Goal: Task Accomplishment & Management: Manage account settings

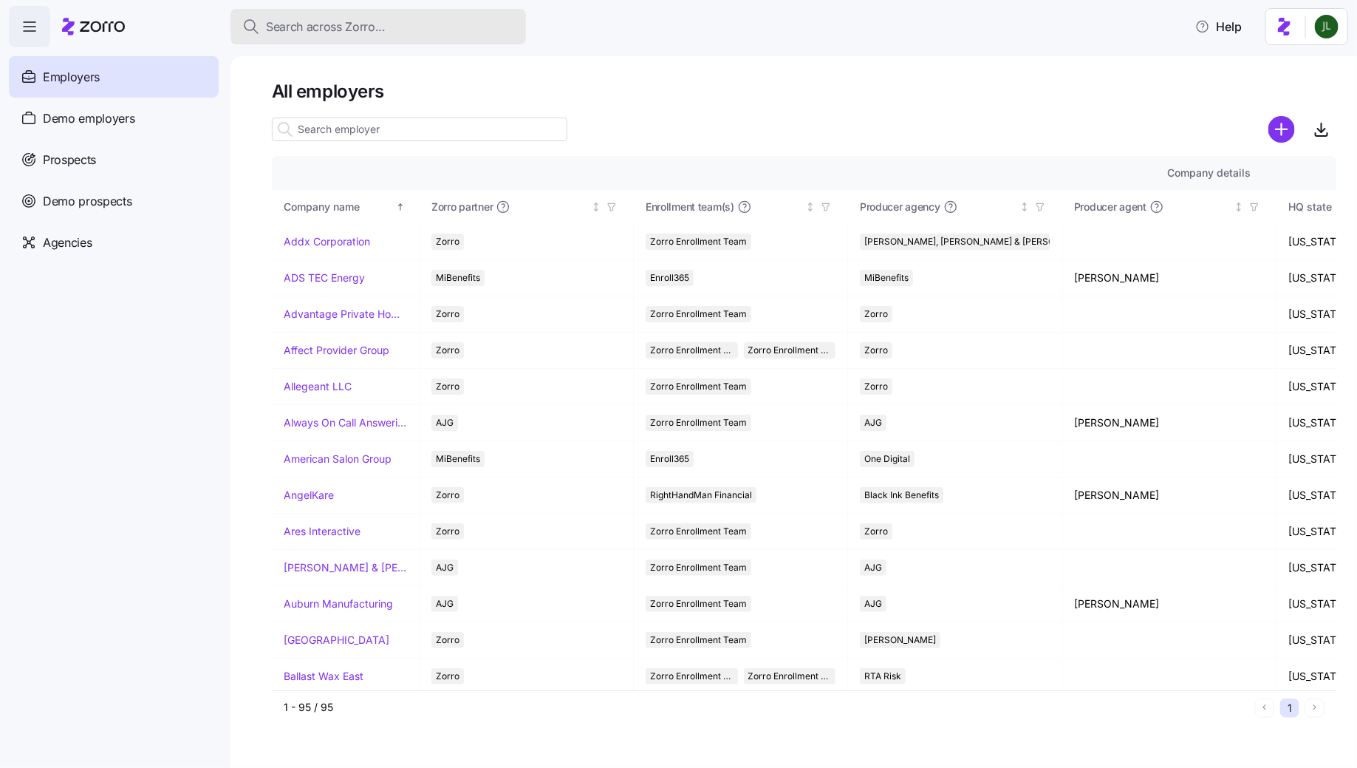
click at [342, 24] on span "Search across Zorro..." at bounding box center [326, 27] width 120 height 18
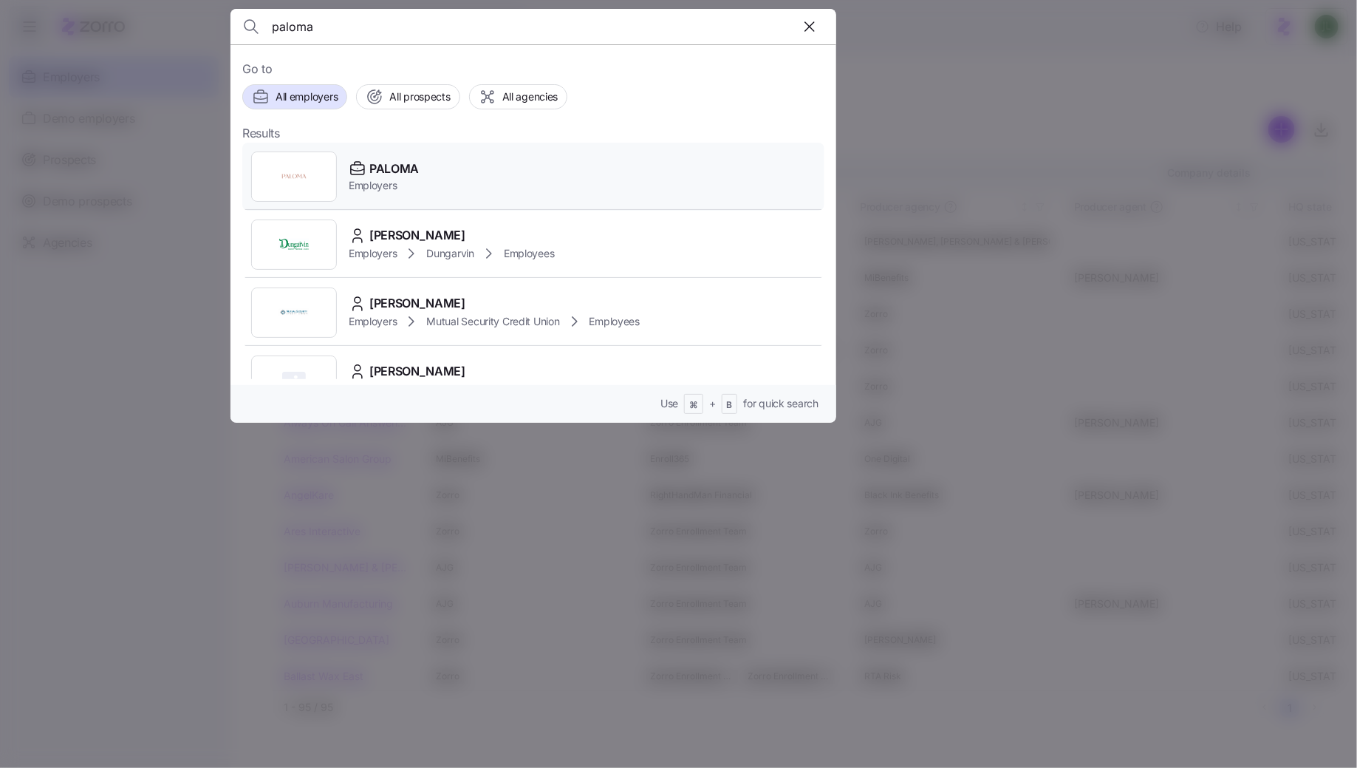
type input "paloma"
click at [404, 165] on span "PALOMA" at bounding box center [393, 169] width 49 height 18
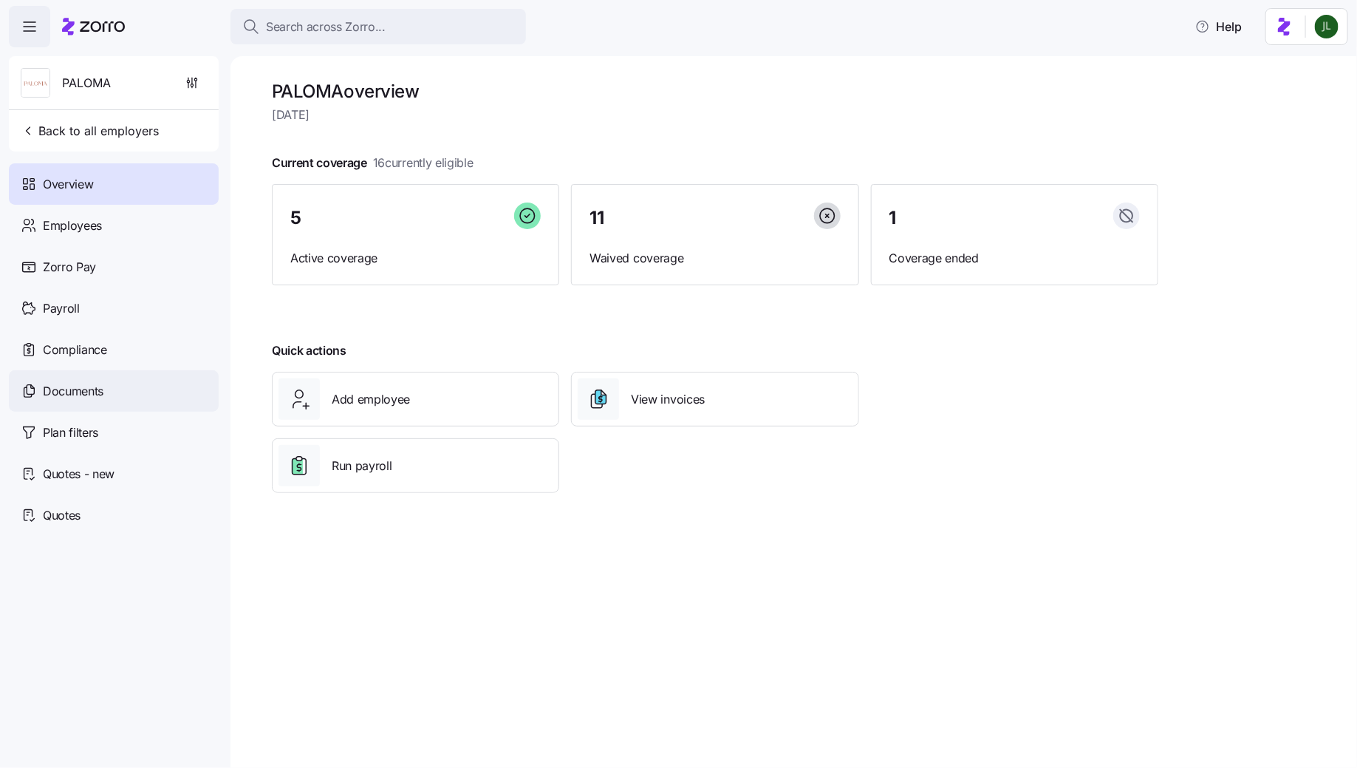
click at [126, 377] on div "Documents" at bounding box center [114, 390] width 210 height 41
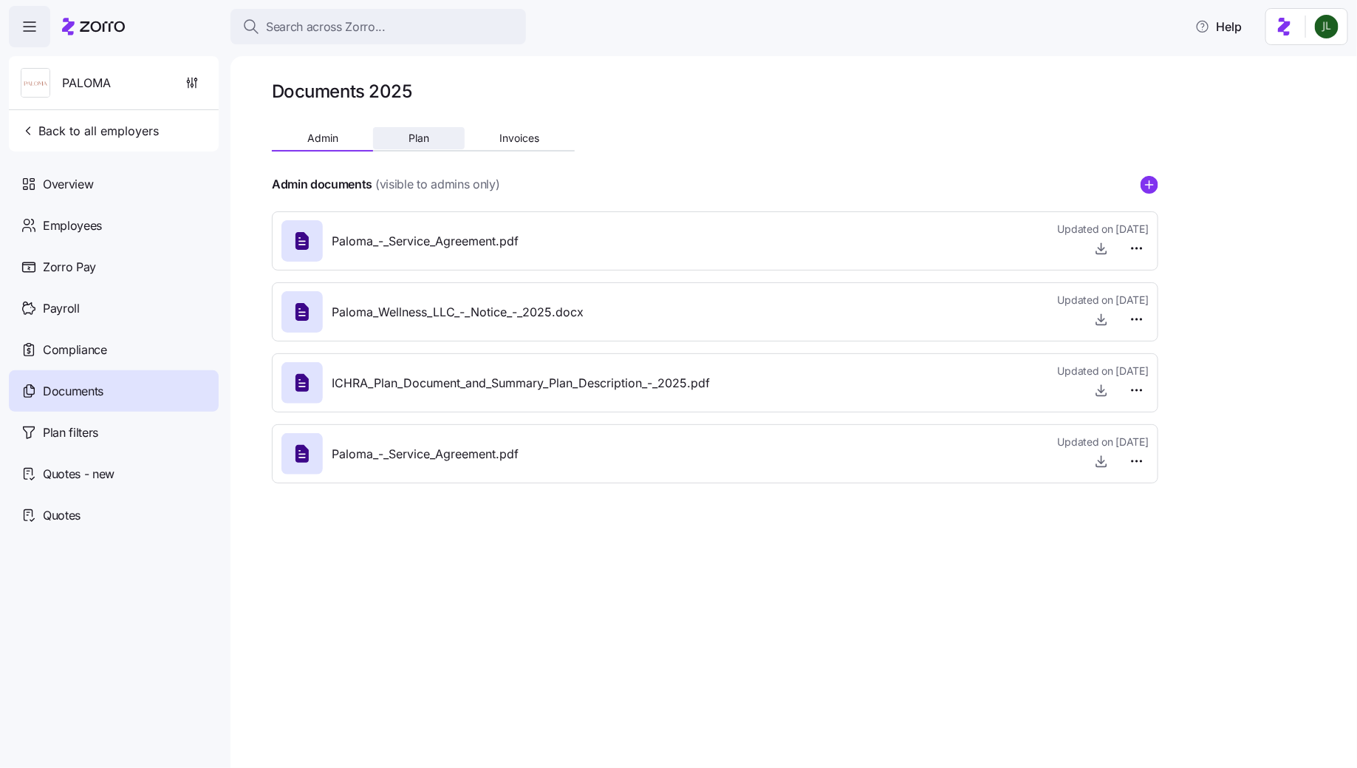
click at [431, 146] on button "Plan" at bounding box center [418, 138] width 91 height 22
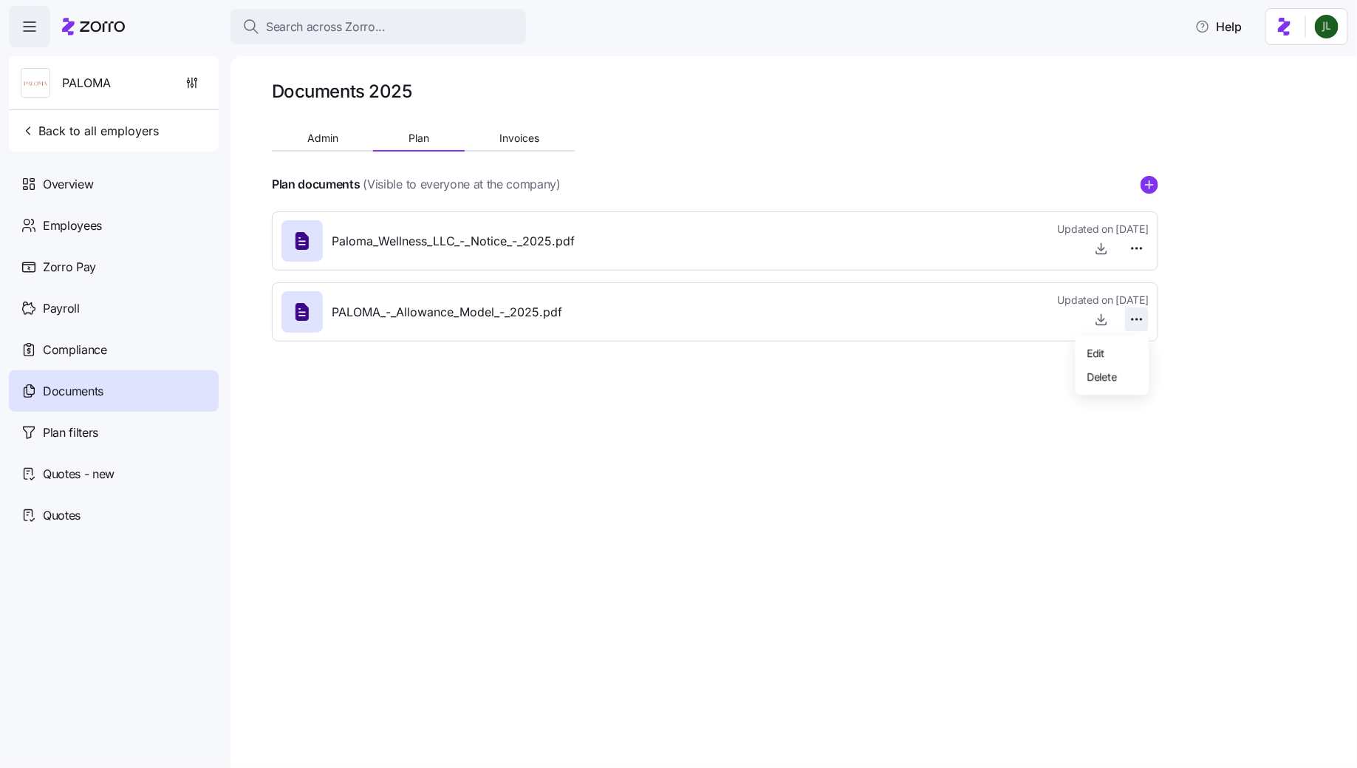
click at [1138, 315] on html "Search across Zorro... Help PALOMA Back to all employers Overview Employees Zor…" at bounding box center [678, 379] width 1357 height 759
click at [950, 496] on html "Search across Zorro... Help PALOMA Back to all employers Overview Employees Zor…" at bounding box center [678, 379] width 1357 height 759
click at [334, 141] on span "Admin" at bounding box center [322, 138] width 31 height 10
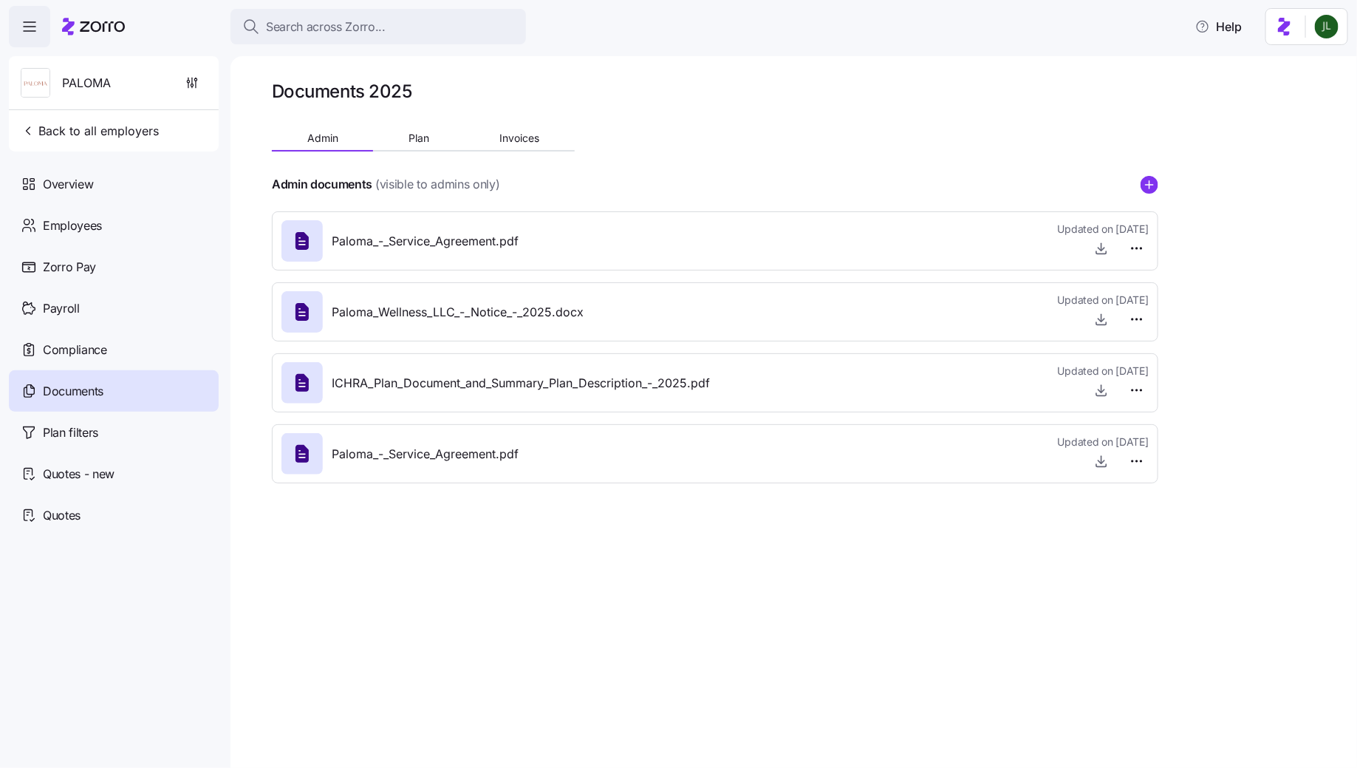
click at [1238, 225] on div "Documents 2025 Admin Plan Invoices Admin documents (visible to admins only) Pal…" at bounding box center [793, 411] width 1127 height 711
click at [1209, 199] on div "Documents 2025 Admin Plan Invoices Admin documents (visible to admins only) Pal…" at bounding box center [793, 411] width 1127 height 711
click at [426, 134] on span "Plan" at bounding box center [418, 138] width 21 height 10
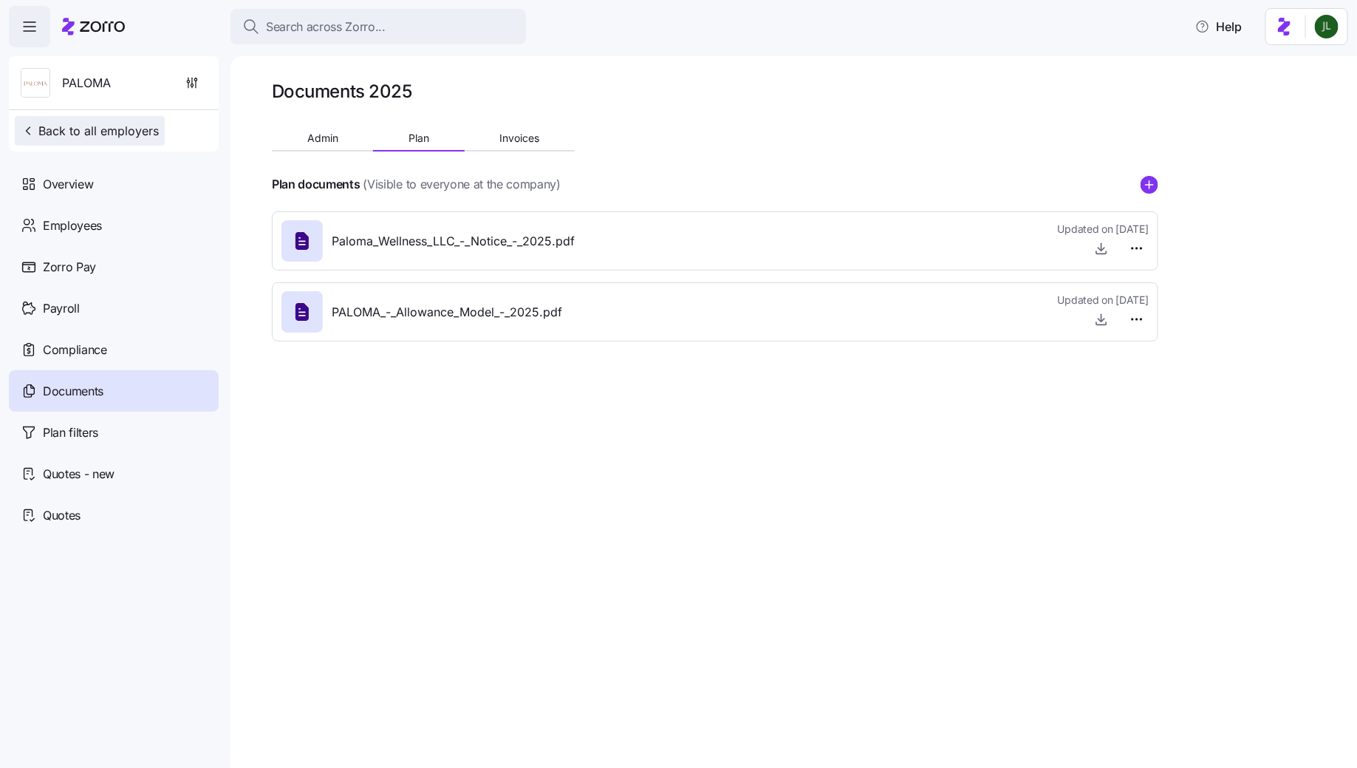
click at [88, 122] on span "Back to all employers" at bounding box center [90, 131] width 138 height 18
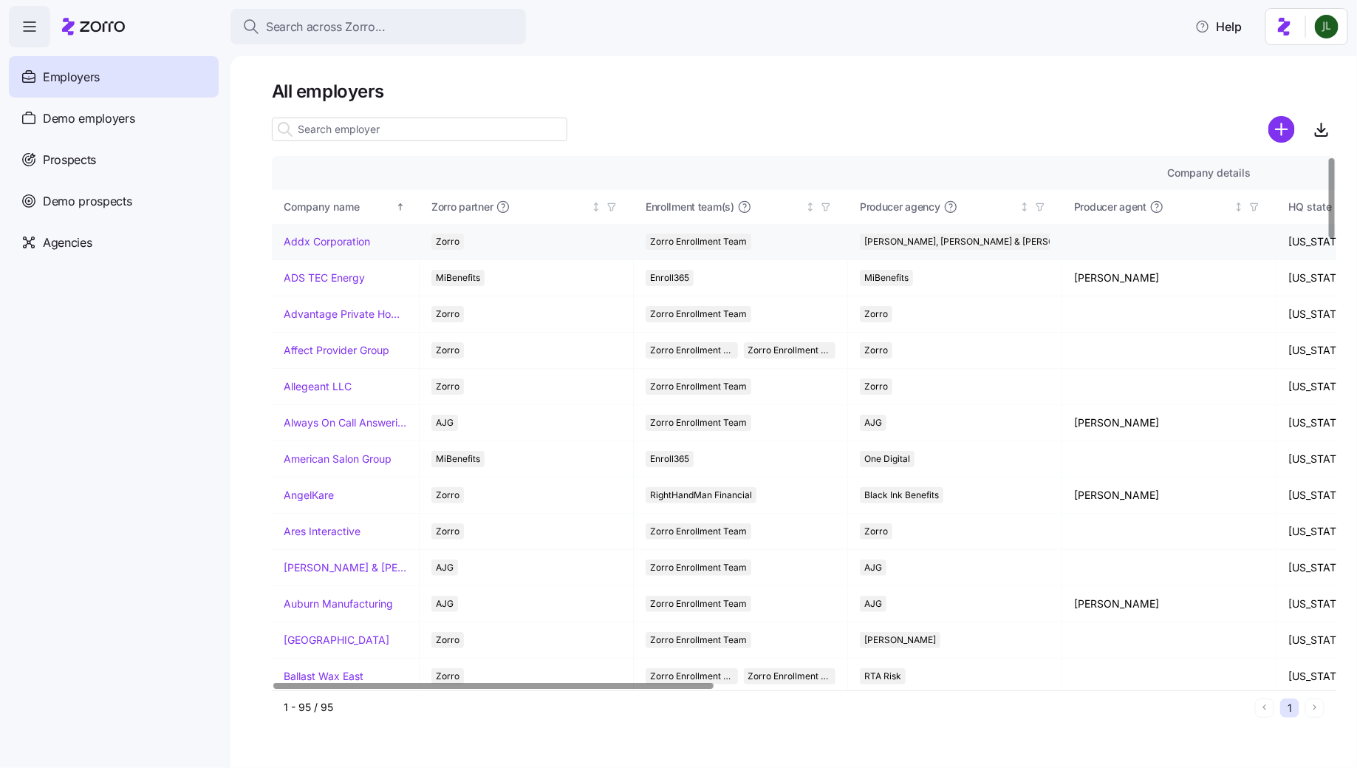
click at [332, 245] on link "Addx Corporation" at bounding box center [327, 241] width 86 height 15
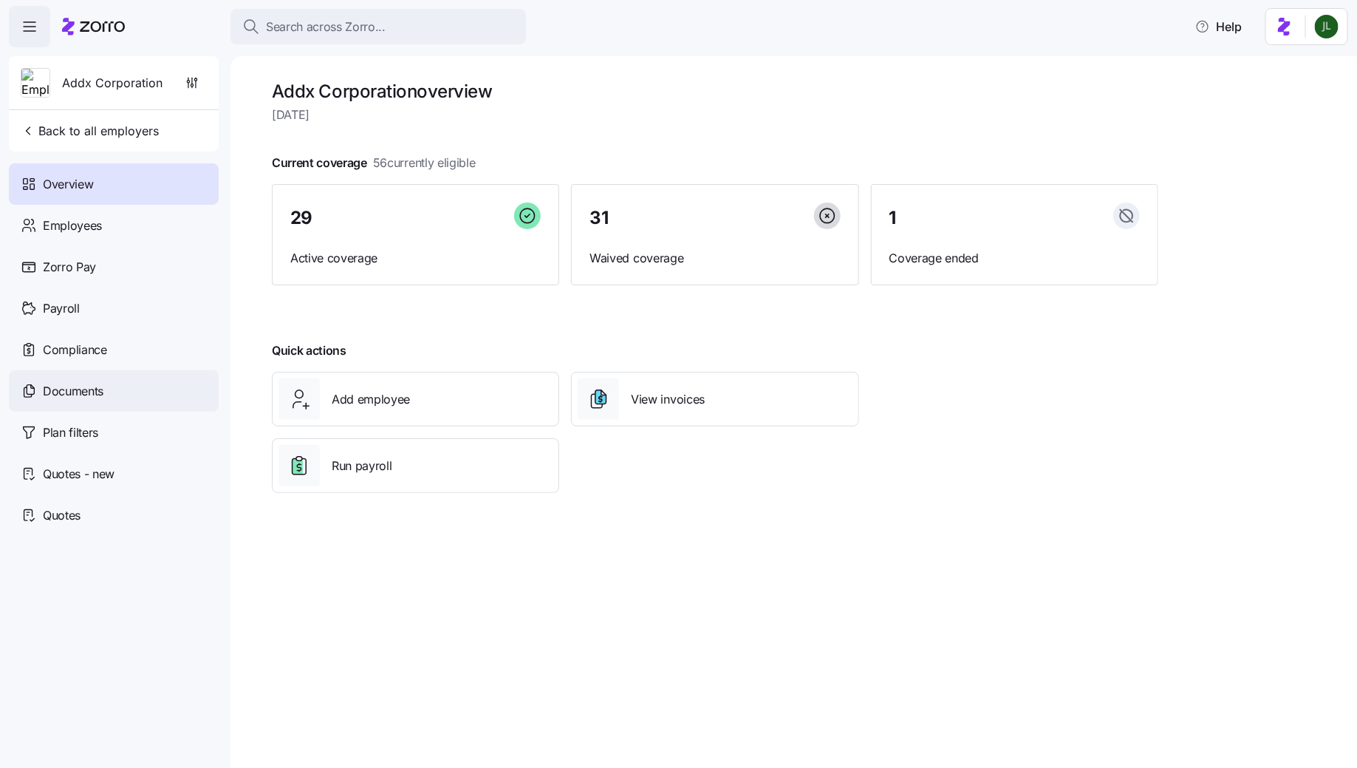
click at [135, 389] on div "Documents" at bounding box center [114, 390] width 210 height 41
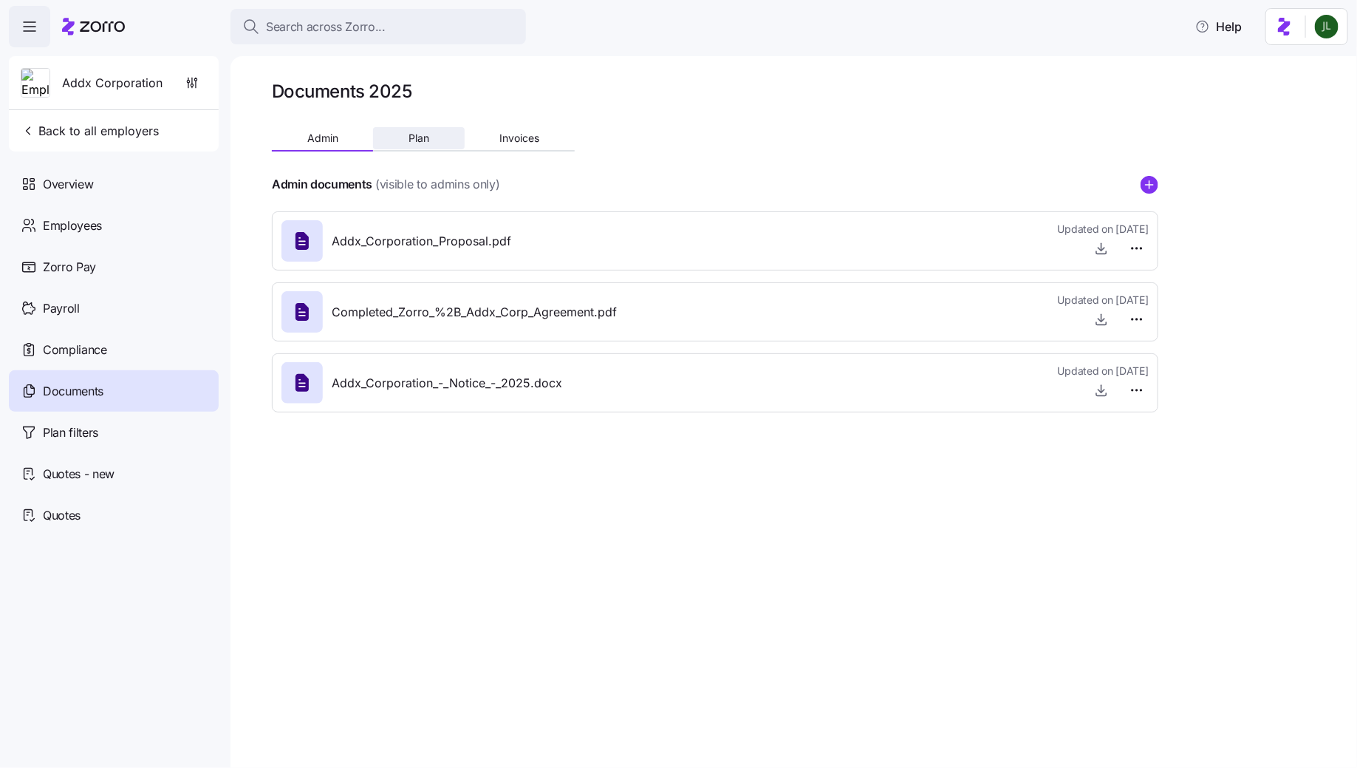
click at [424, 133] on span "Plan" at bounding box center [418, 138] width 21 height 10
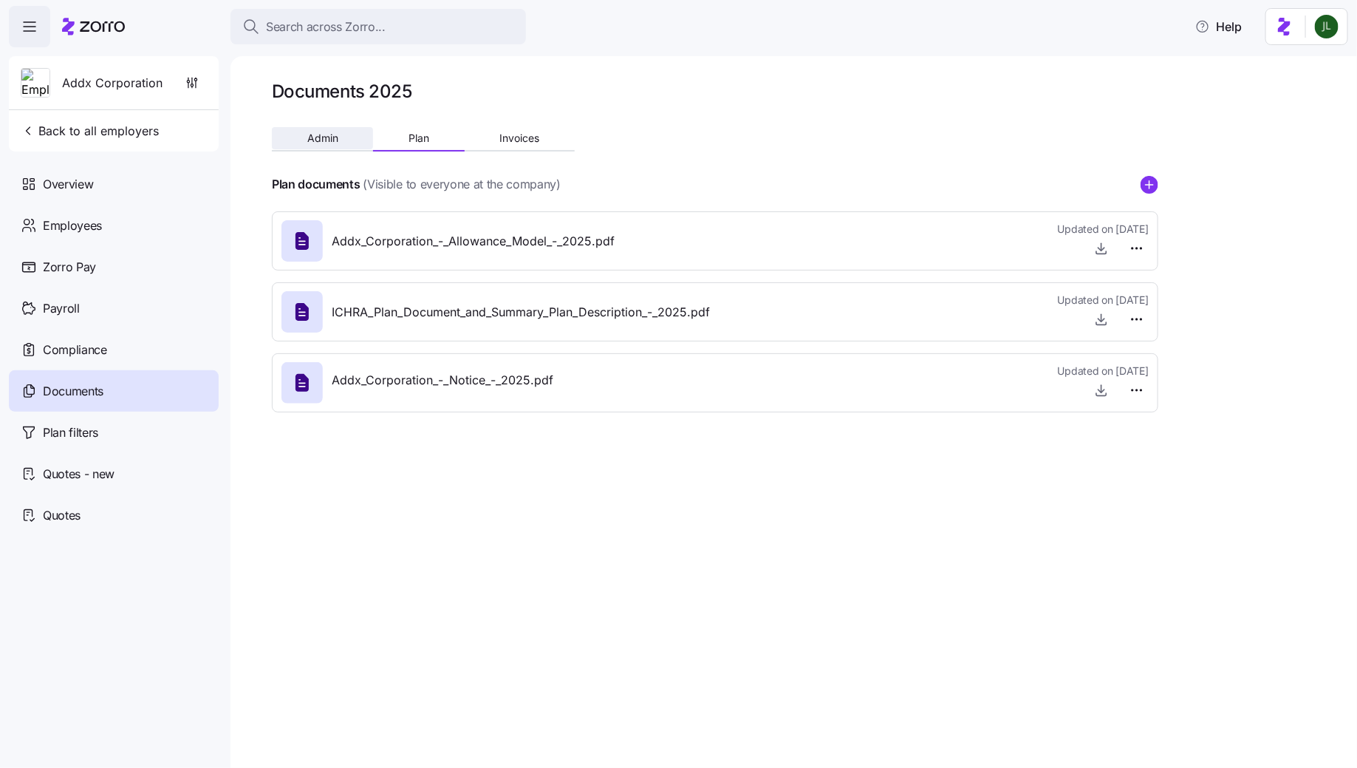
click at [323, 137] on span "Admin" at bounding box center [322, 138] width 31 height 10
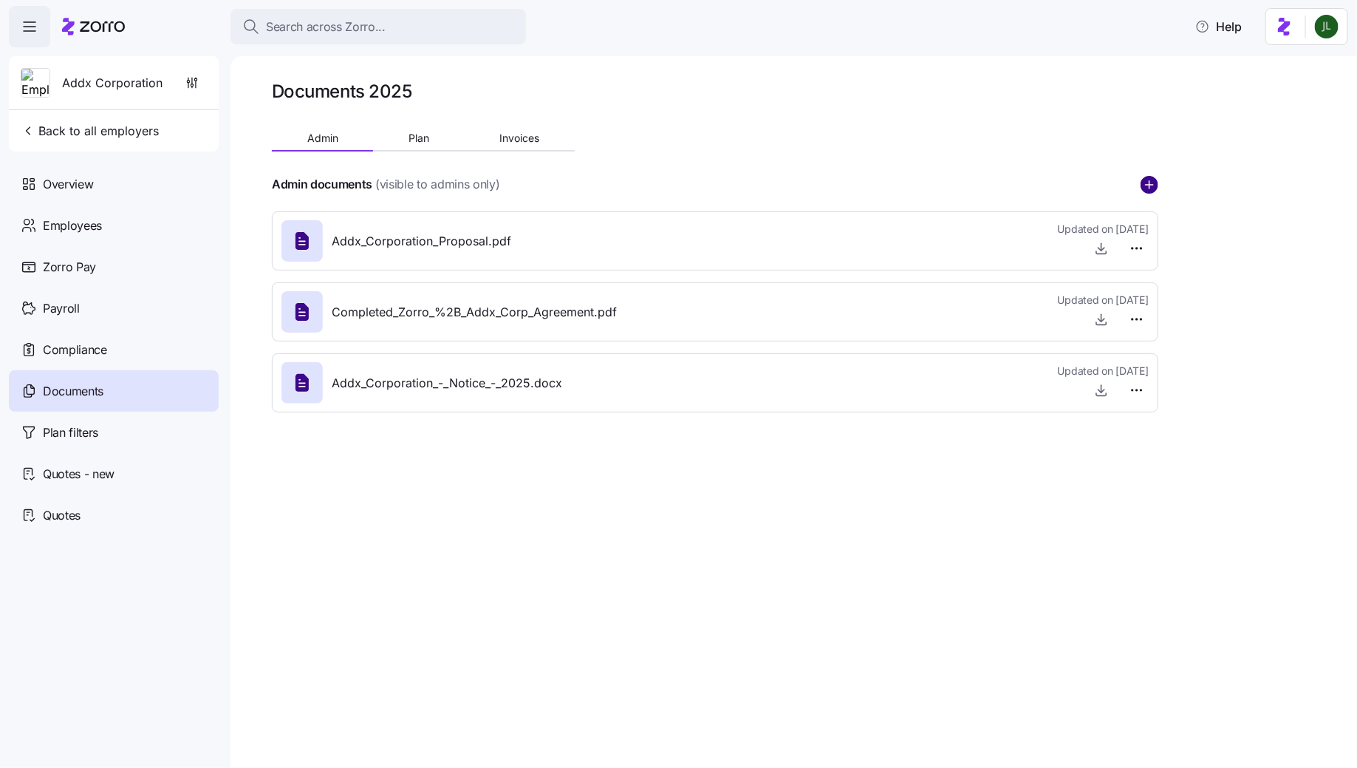
click at [1144, 188] on circle "add icon" at bounding box center [1149, 185] width 16 height 16
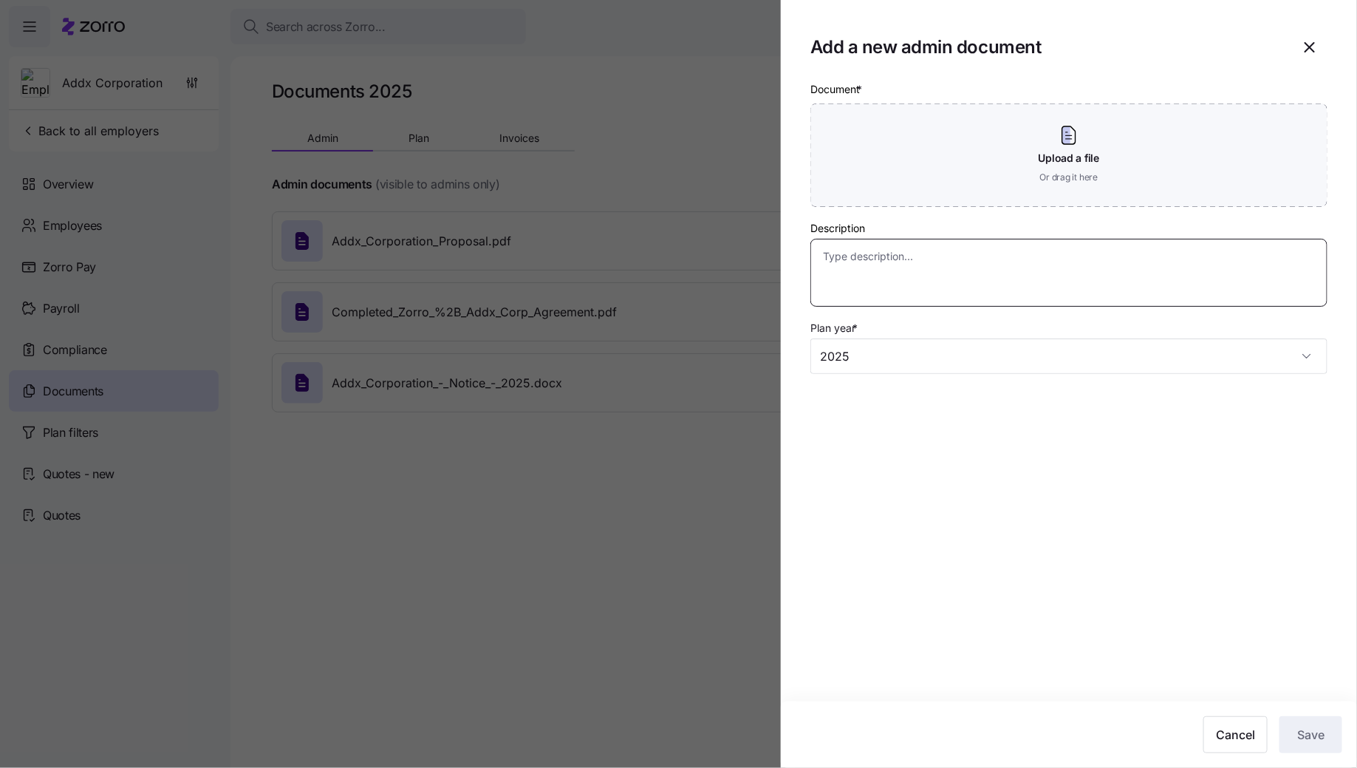
click at [937, 254] on textarea "Description" at bounding box center [1068, 272] width 517 height 67
type textarea "x"
type textarea "A"
type textarea "x"
type textarea "Ad"
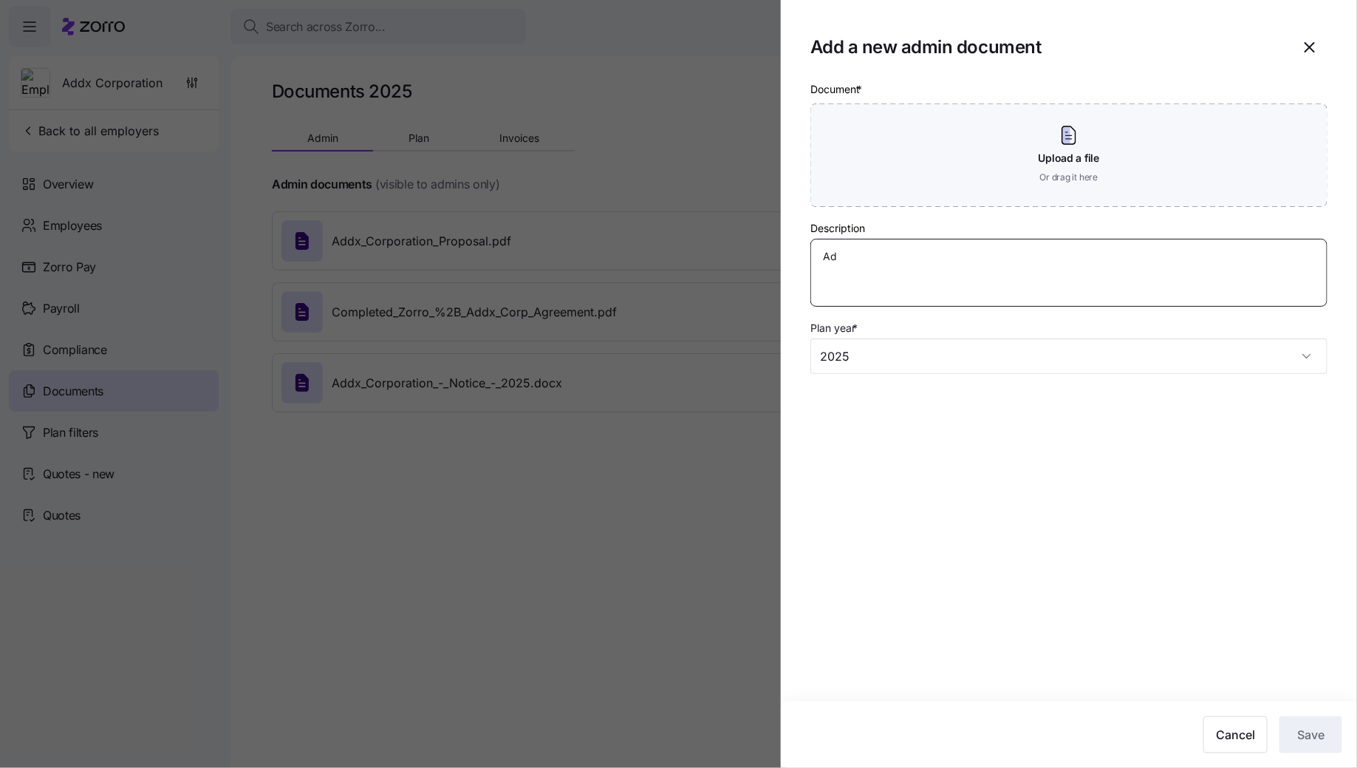
type textarea "x"
type textarea "Add"
type textarea "x"
type textarea "Addx"
type textarea "x"
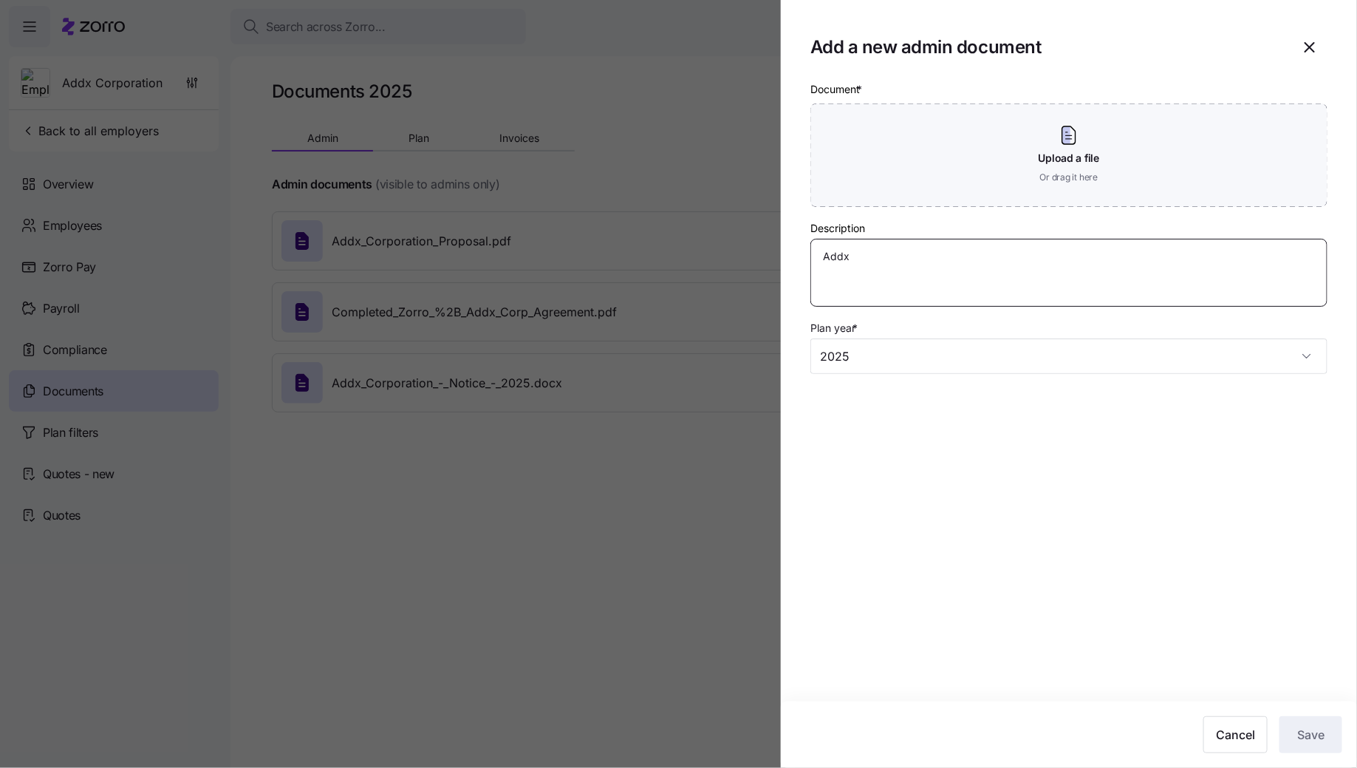
type textarea "Addx"
type textarea "x"
type textarea "Addx C"
type textarea "x"
type textarea "Addx"
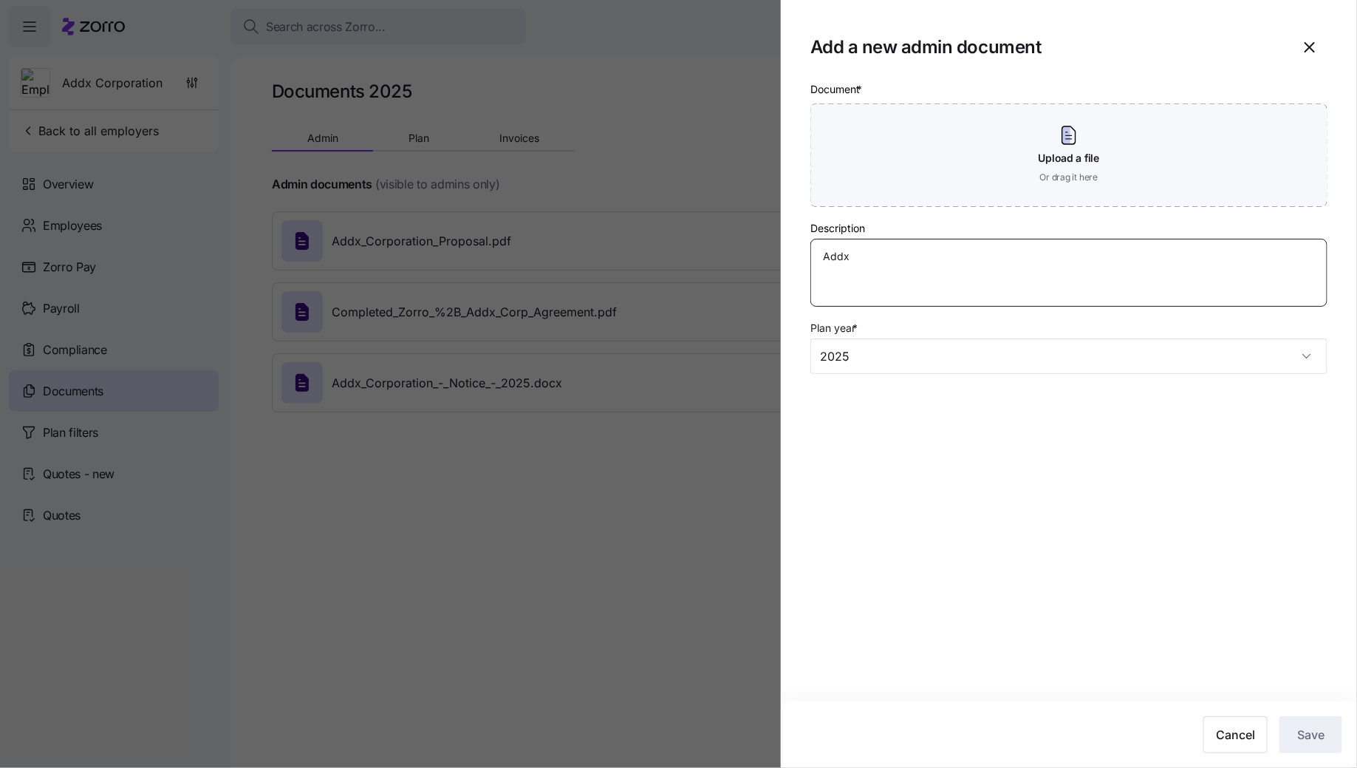
type textarea "x"
type textarea "Addx"
type textarea "x"
type textarea "Add"
type textarea "x"
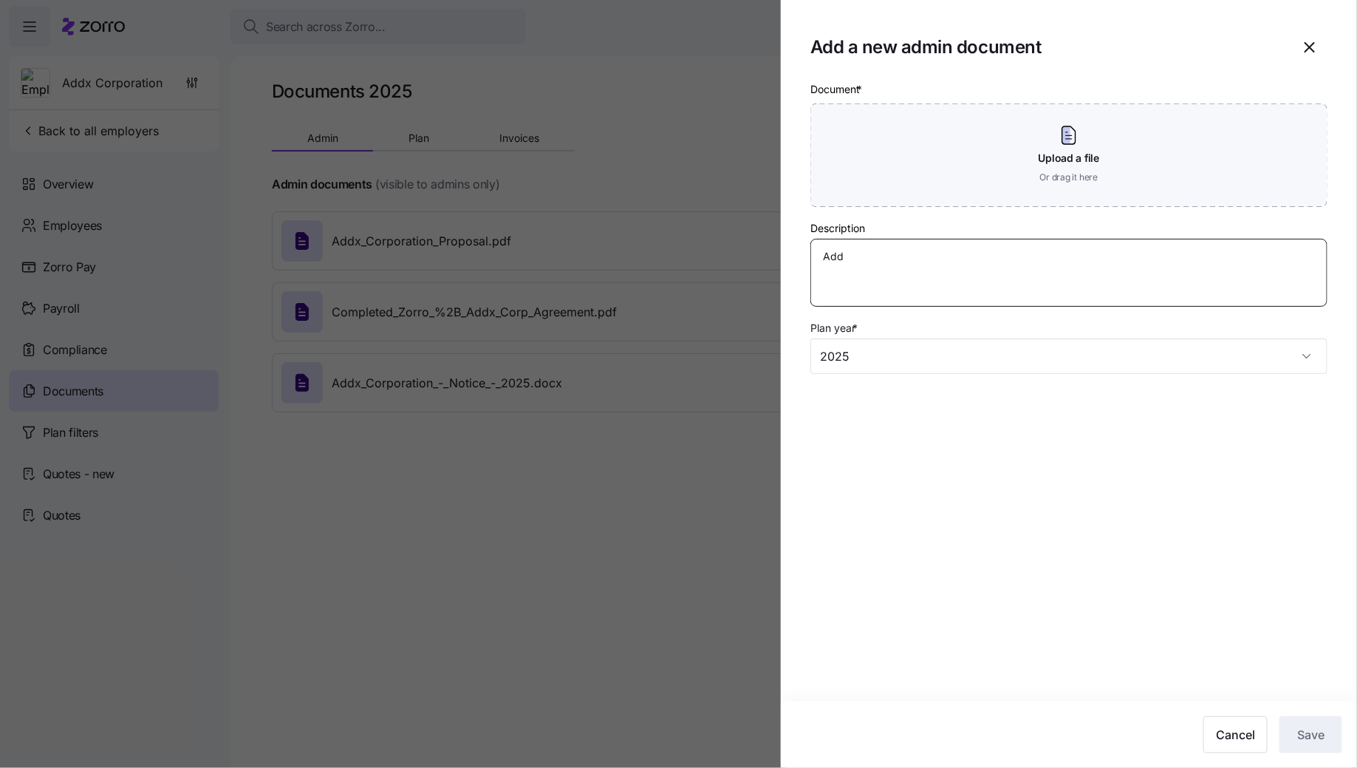
type textarea "Ad"
type textarea "x"
type textarea "A"
type textarea "x"
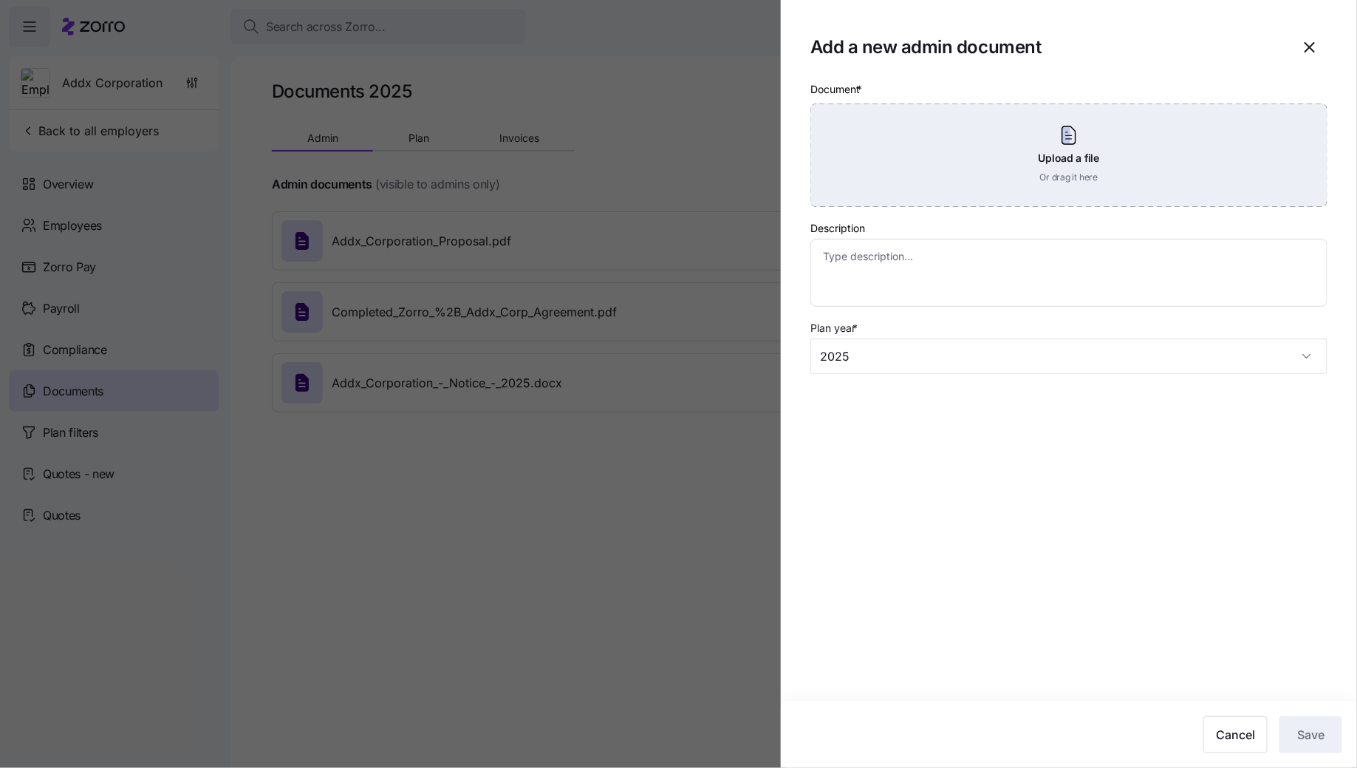
click at [1069, 154] on div "Upload a file Or drag it here" at bounding box center [1068, 154] width 517 height 103
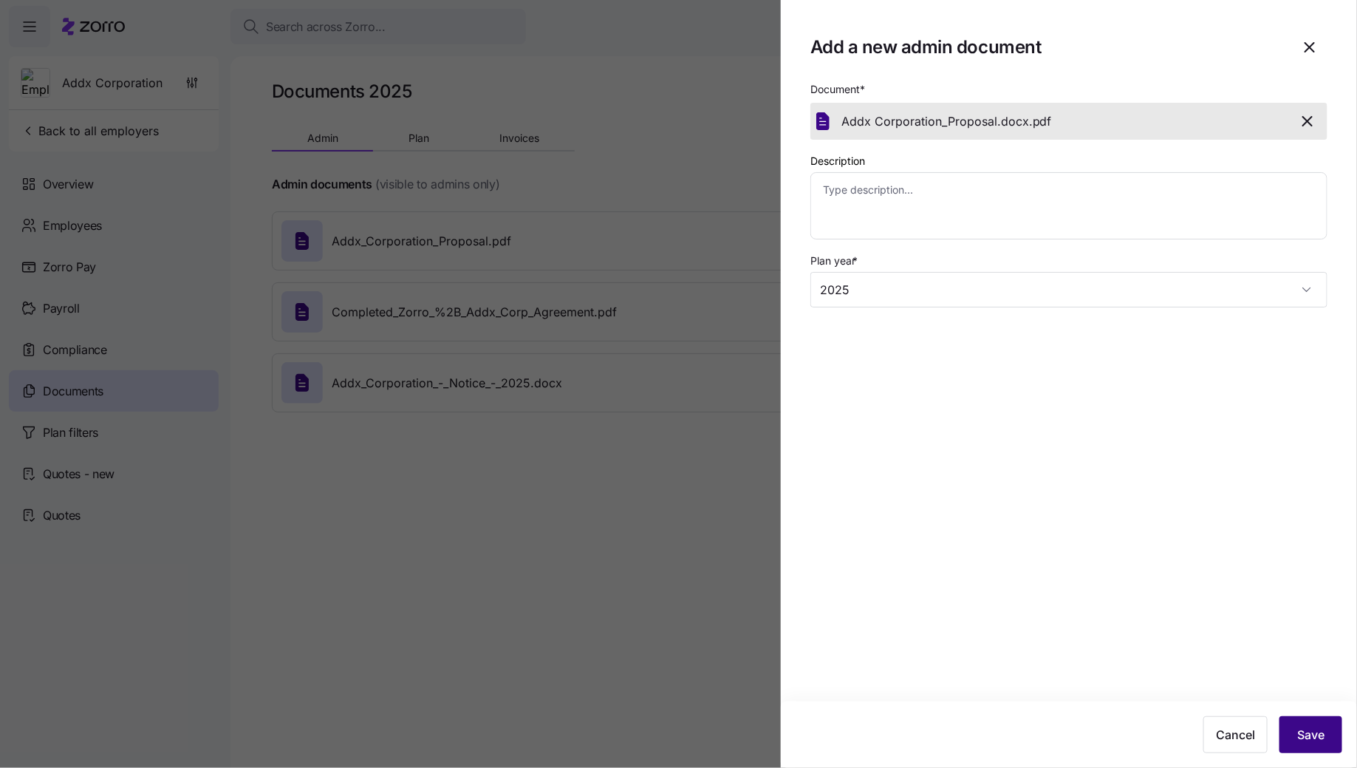
click at [1312, 729] on span "Save" at bounding box center [1310, 734] width 27 height 18
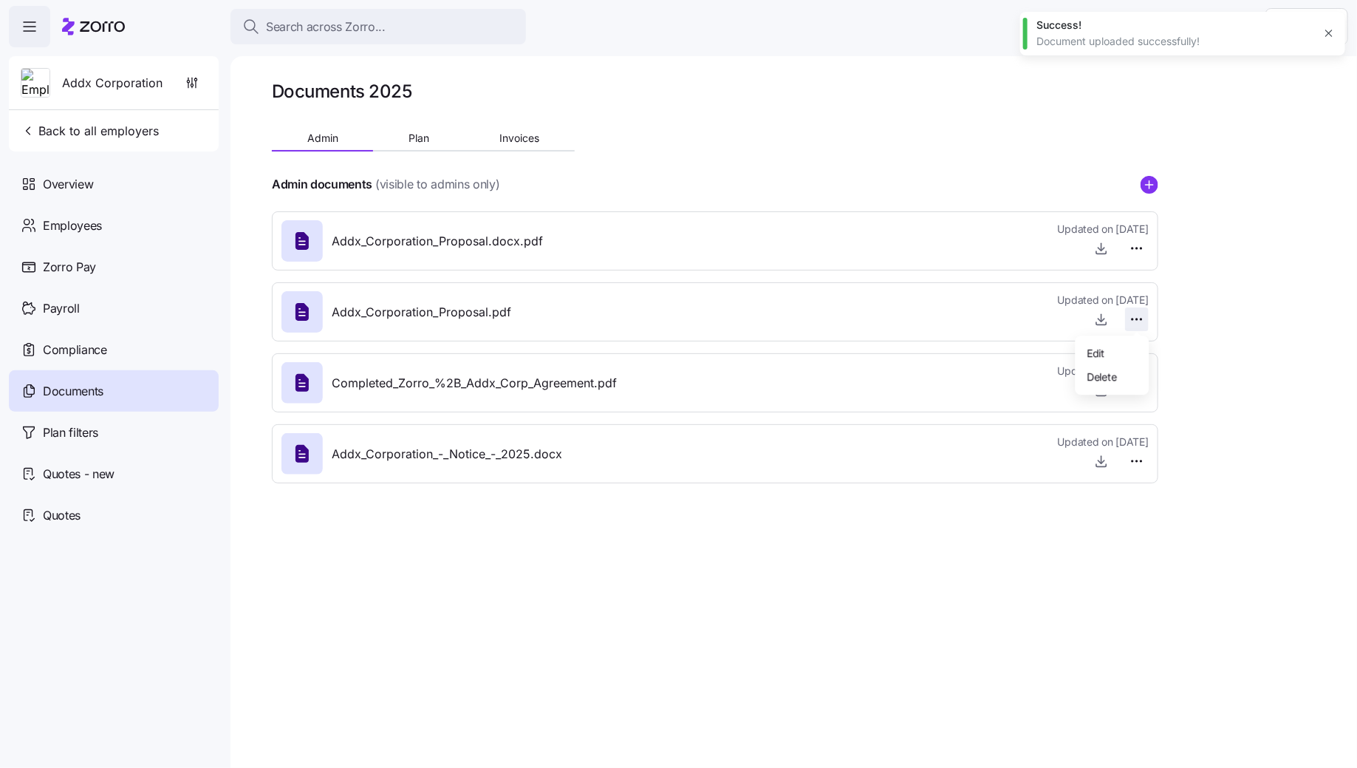
click at [1141, 311] on html "Search across Zorro... Help Addx Corporation Back to all employers Overview Emp…" at bounding box center [678, 379] width 1357 height 759
click at [1128, 372] on div "Delete" at bounding box center [1112, 376] width 62 height 24
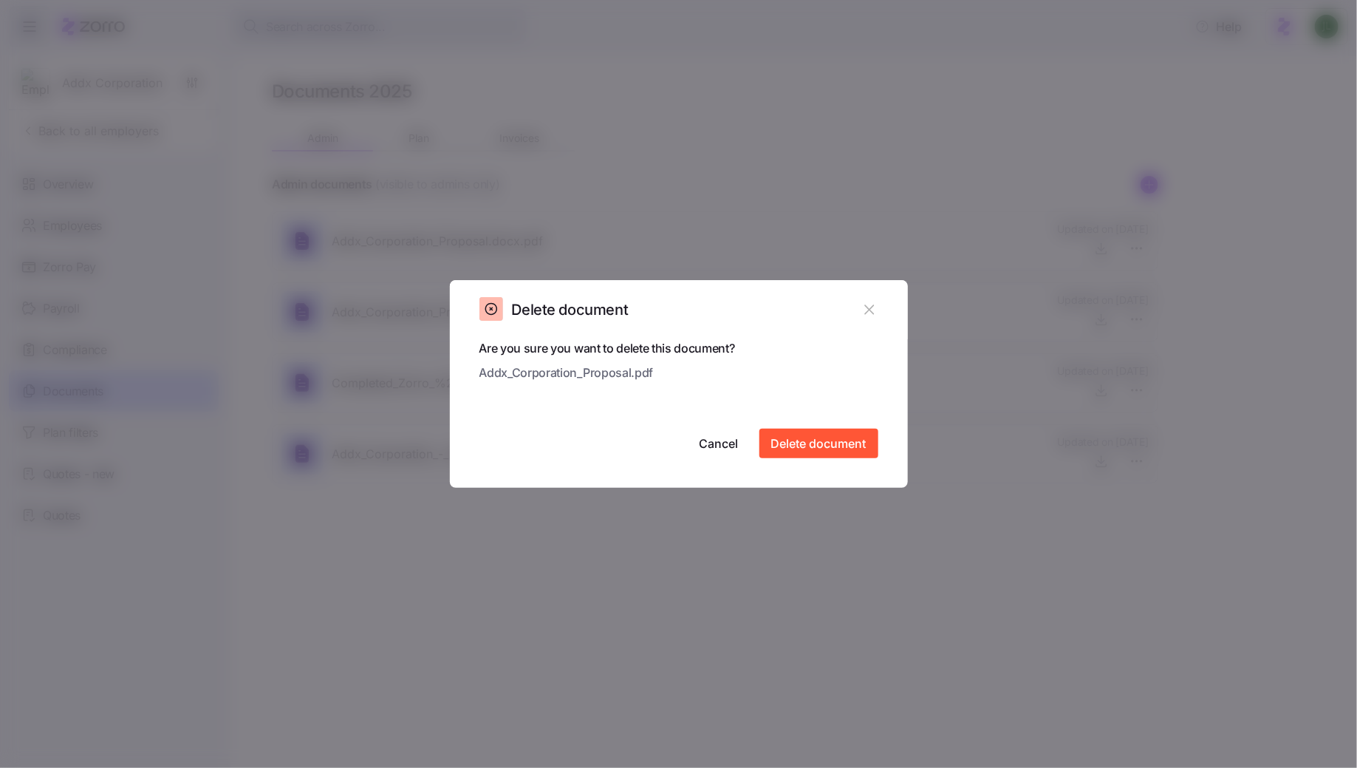
click at [814, 458] on div "Are you sure you want to delete this document? Addx_Corporation_Proposal.pdf Ca…" at bounding box center [679, 413] width 458 height 148
click at [802, 441] on span "Delete document" at bounding box center [818, 443] width 95 height 18
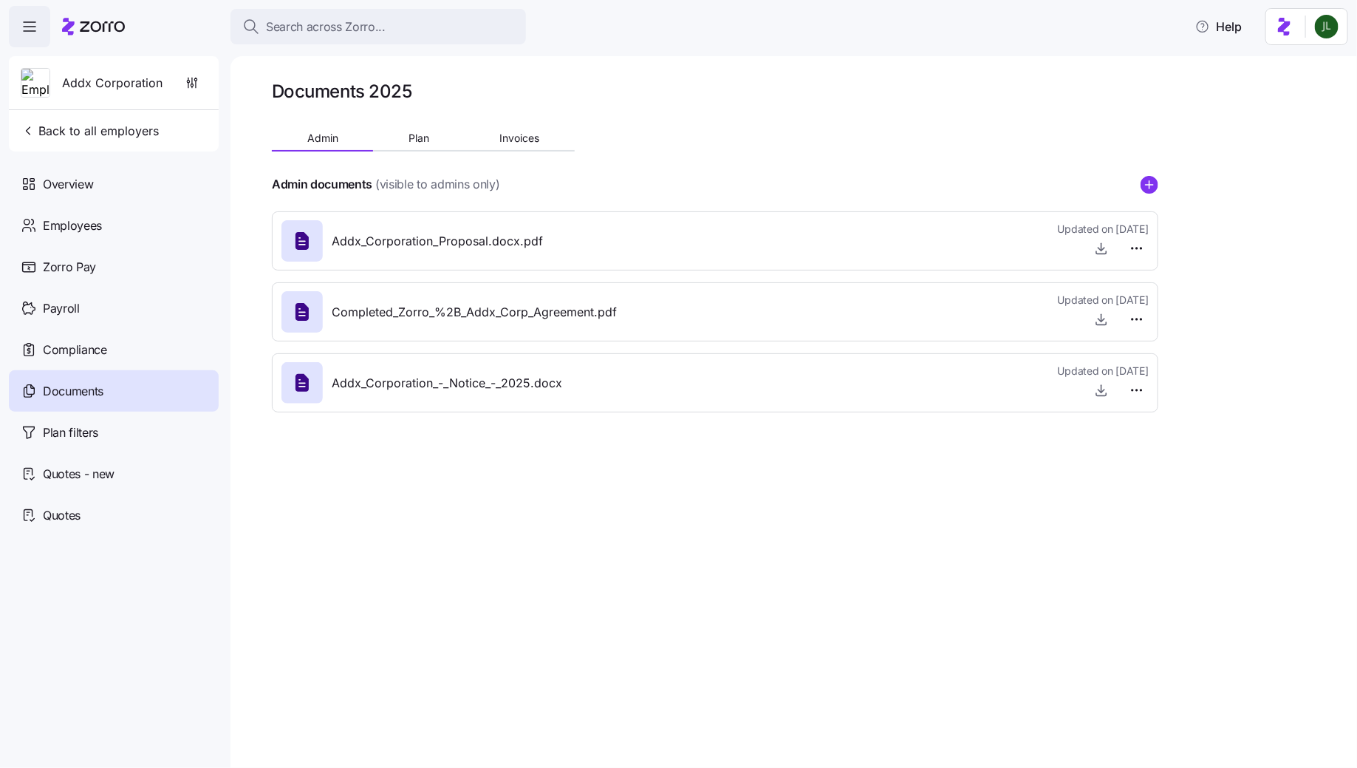
click at [1146, 192] on icon "add icon" at bounding box center [1150, 185] width 18 height 18
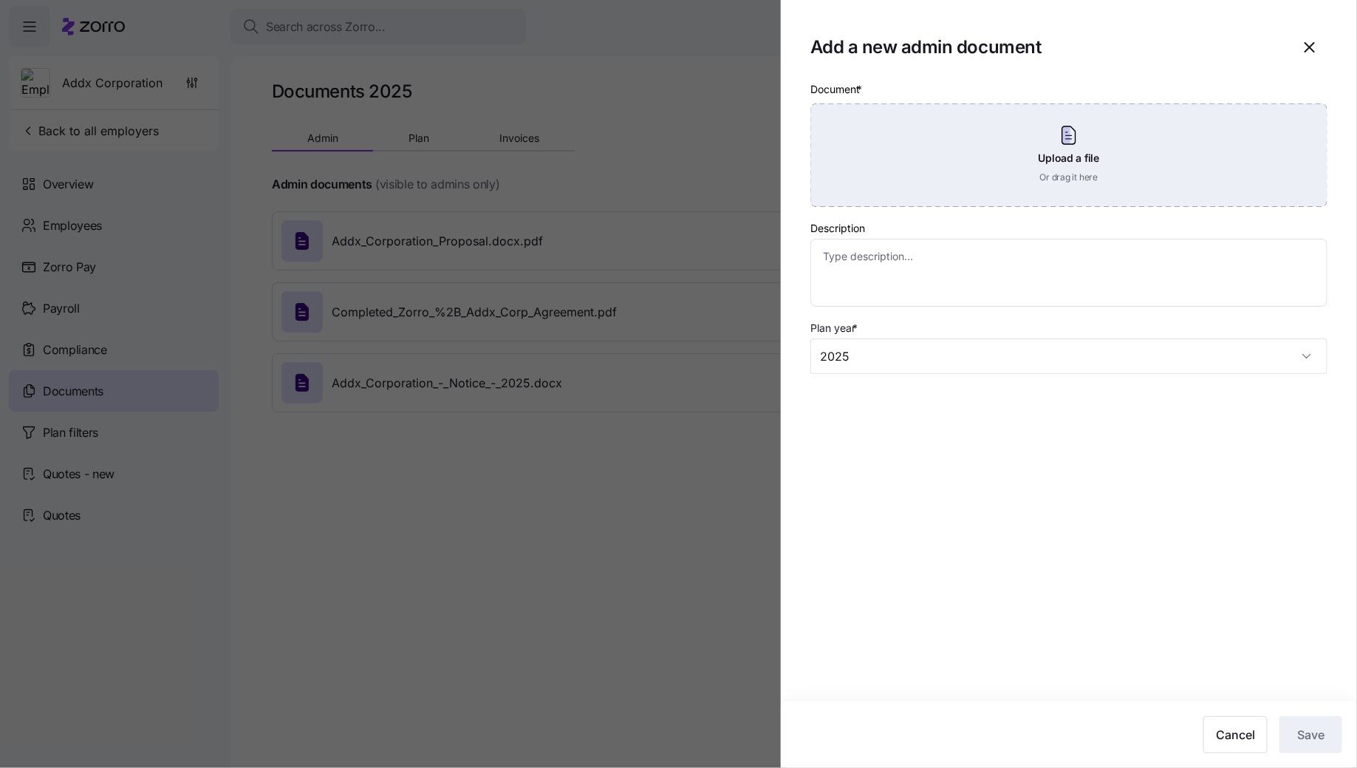
click at [1044, 155] on div "Upload a file Or drag it here" at bounding box center [1068, 154] width 517 height 103
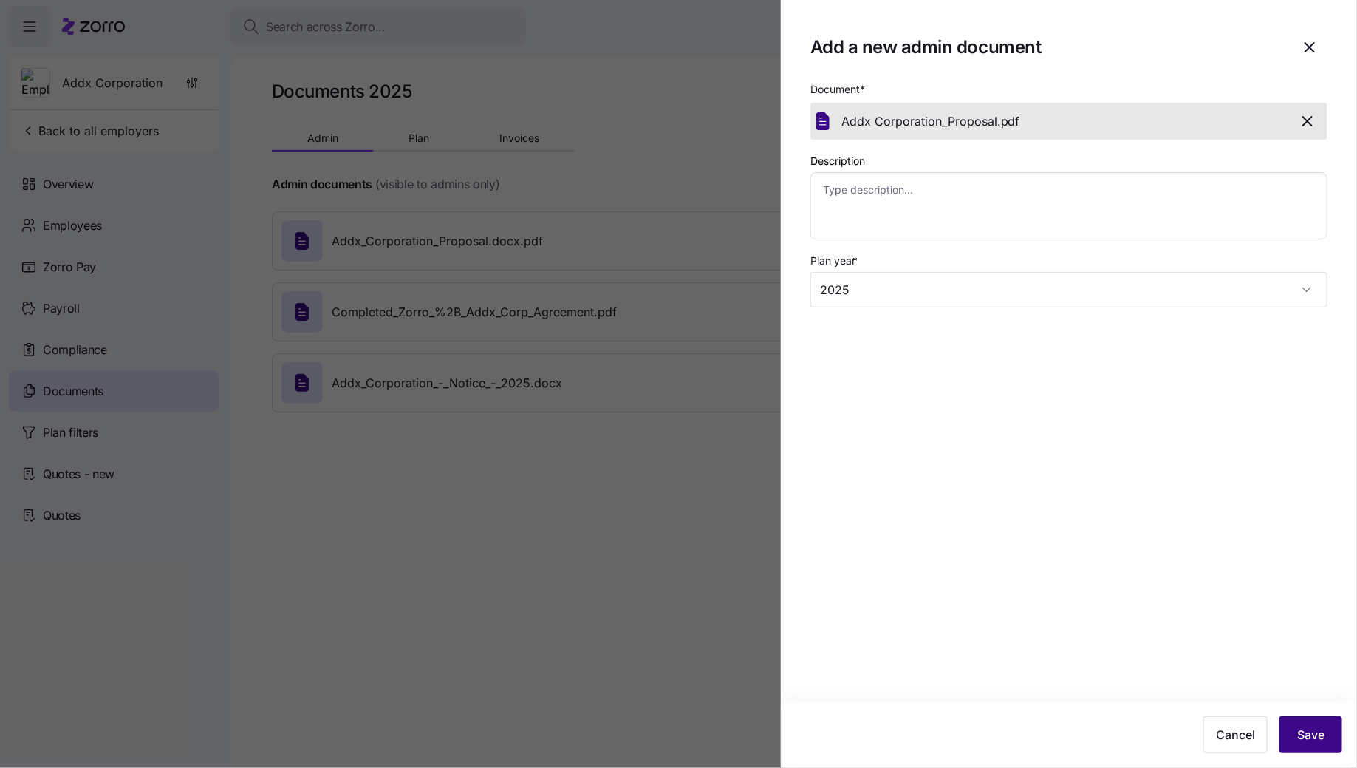
click at [1305, 728] on span "Save" at bounding box center [1310, 734] width 27 height 18
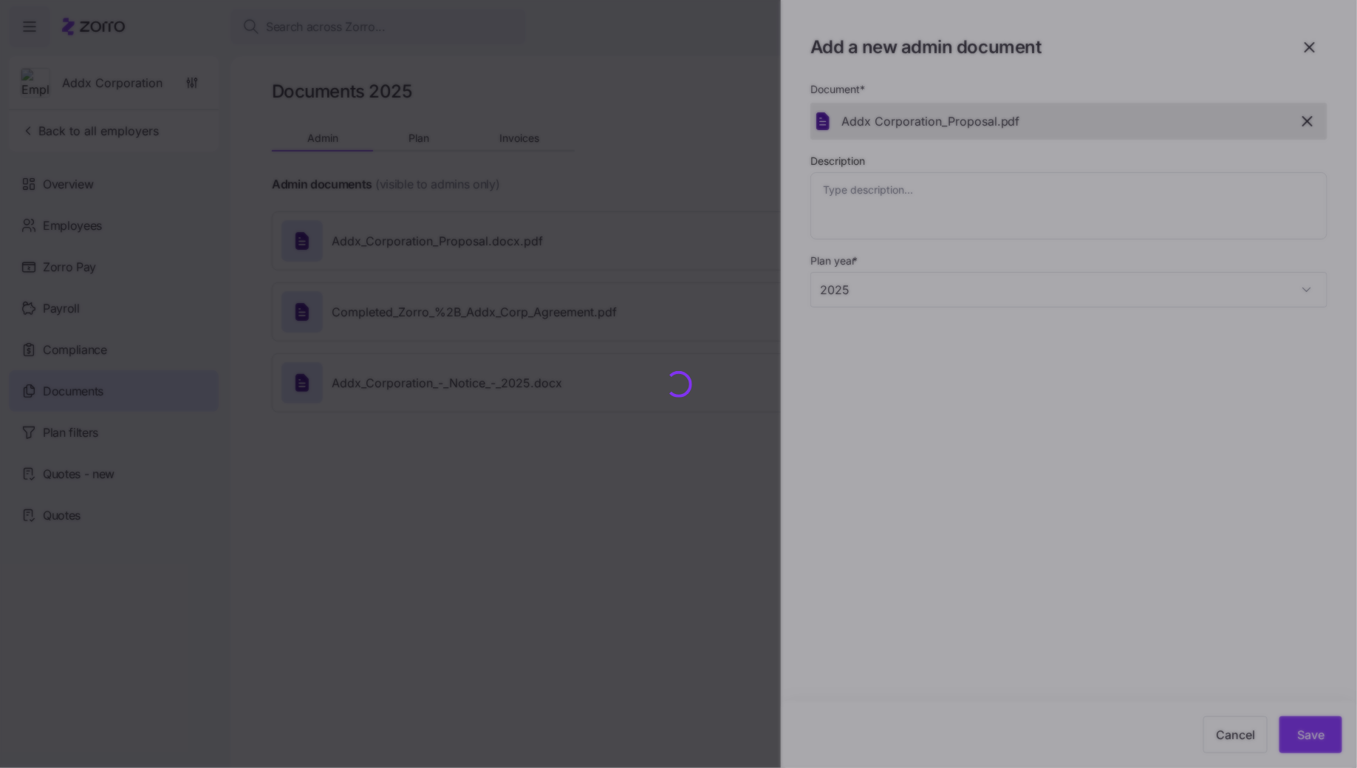
type textarea "x"
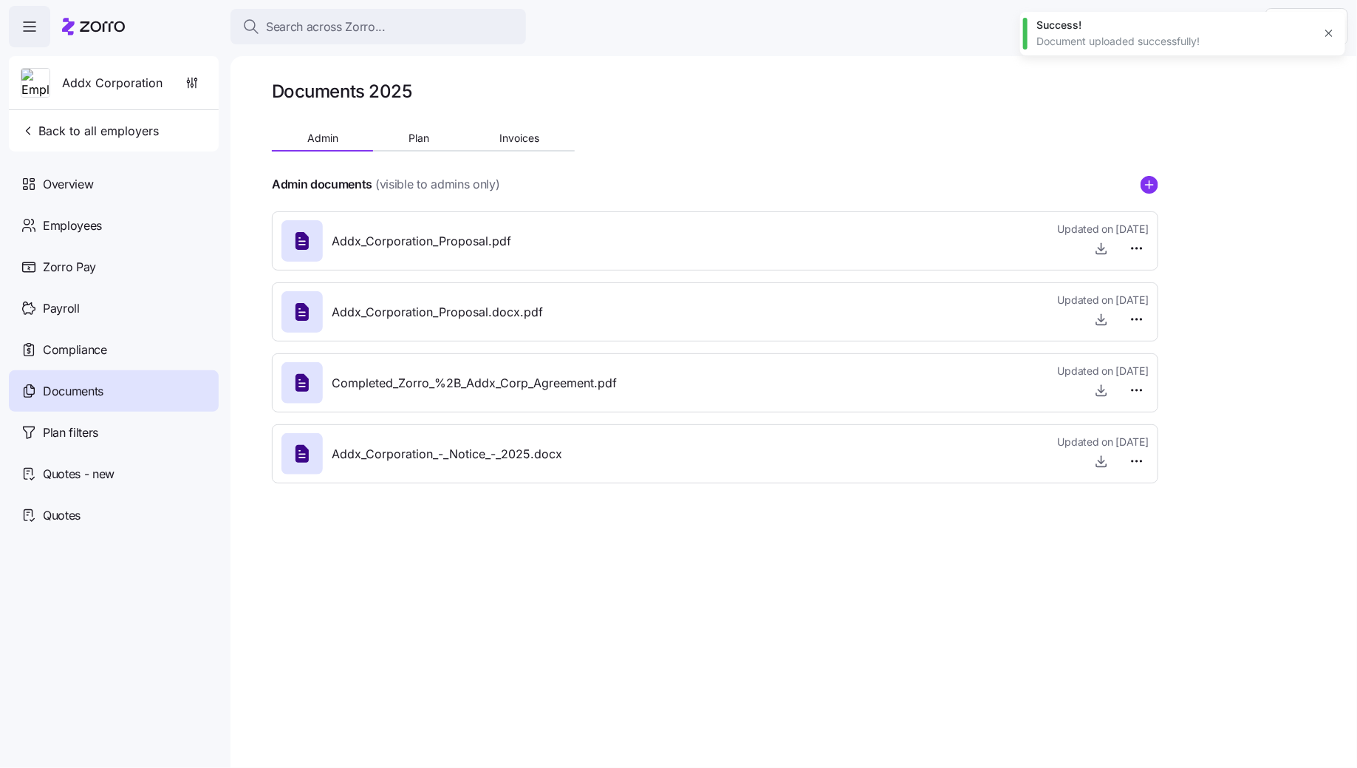
click at [977, 311] on div "Addx_Corporation_Proposal.docx.pdf Updated on 09/16/2025" at bounding box center [714, 312] width 867 height 40
click at [1132, 320] on html "Search across Zorro... Help Addx Corporation Back to all employers Overview Emp…" at bounding box center [678, 379] width 1357 height 759
click at [1112, 369] on span "Delete" at bounding box center [1102, 376] width 30 height 15
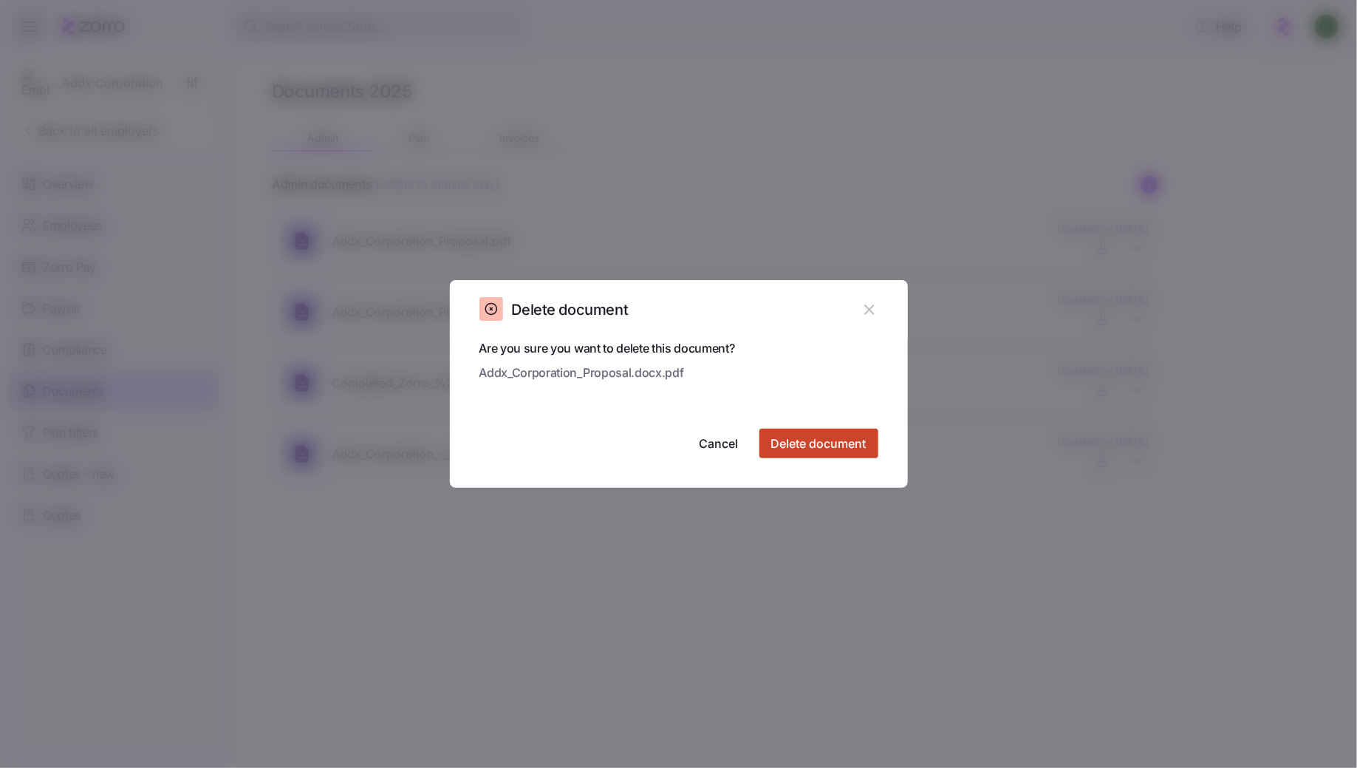
click at [849, 440] on span "Delete document" at bounding box center [818, 443] width 95 height 18
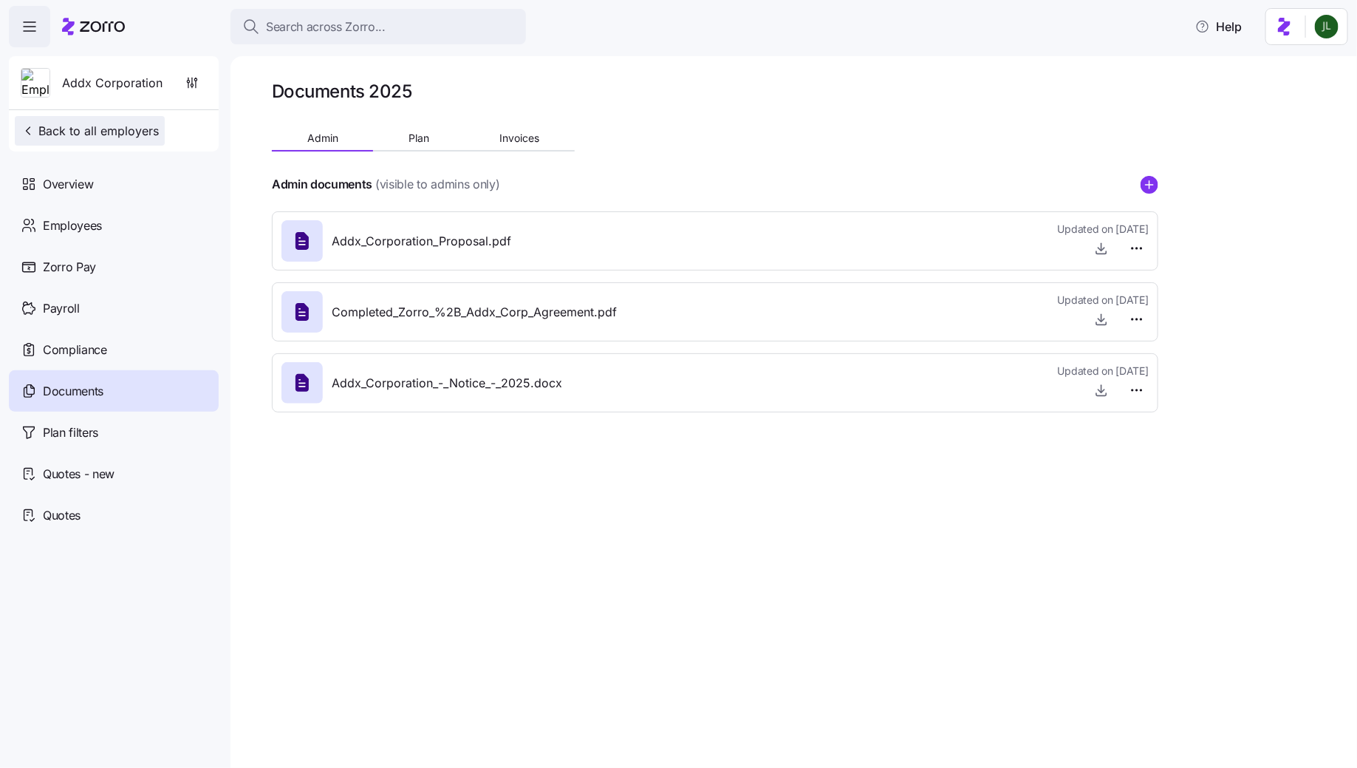
click at [104, 122] on span "Back to all employers" at bounding box center [90, 131] width 138 height 18
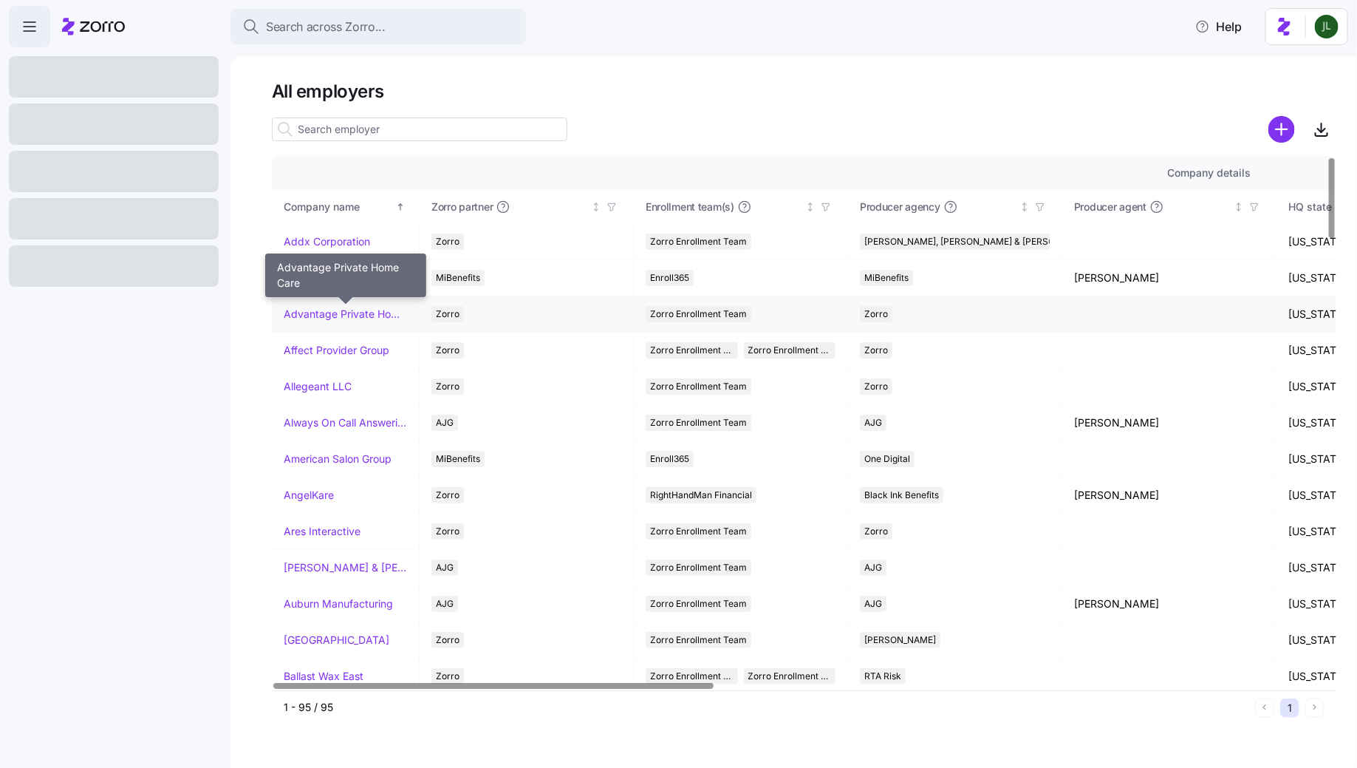
click at [360, 311] on link "Advantage Private Home Care" at bounding box center [345, 314] width 123 height 15
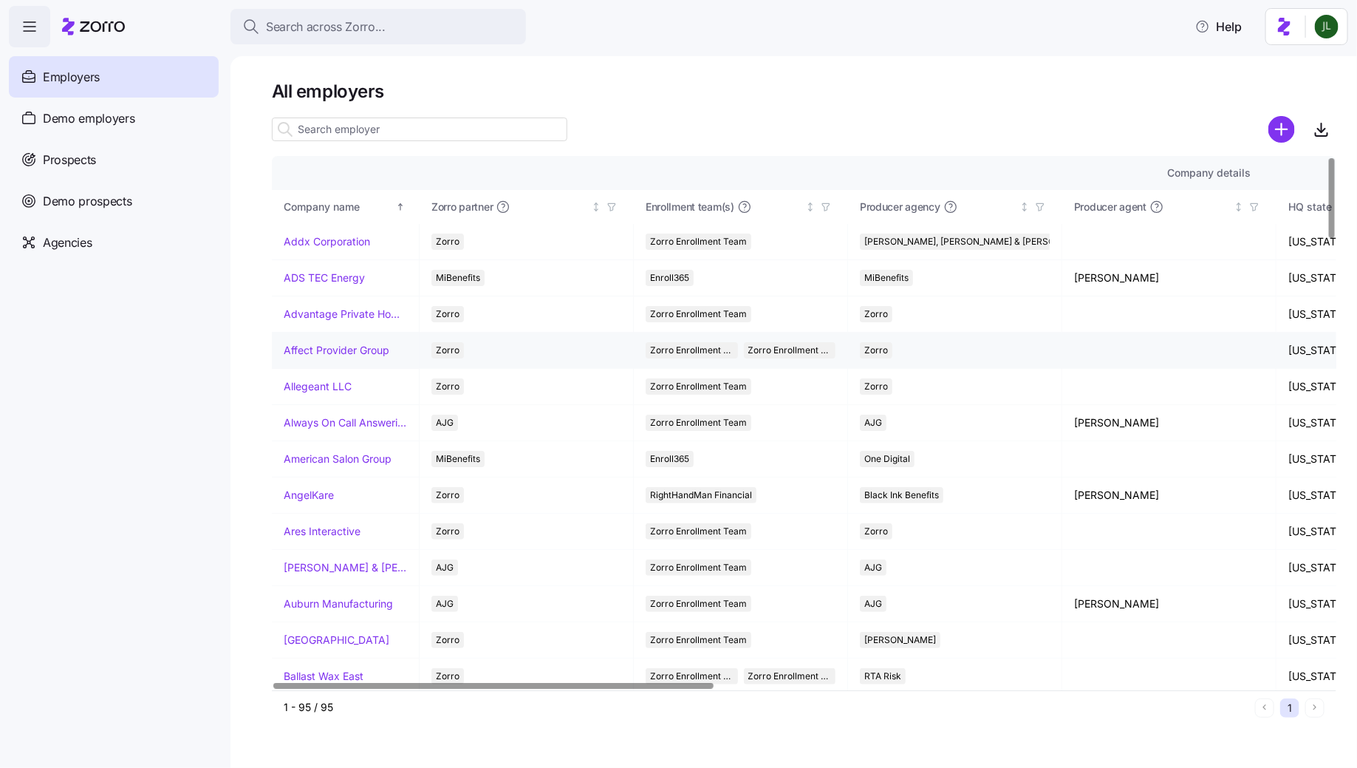
click at [329, 350] on link "Affect Provider Group" at bounding box center [337, 350] width 106 height 15
click at [328, 424] on link "Always On Call Answering Service" at bounding box center [345, 422] width 123 height 15
click at [322, 568] on link "Arnold & Son's" at bounding box center [345, 567] width 123 height 15
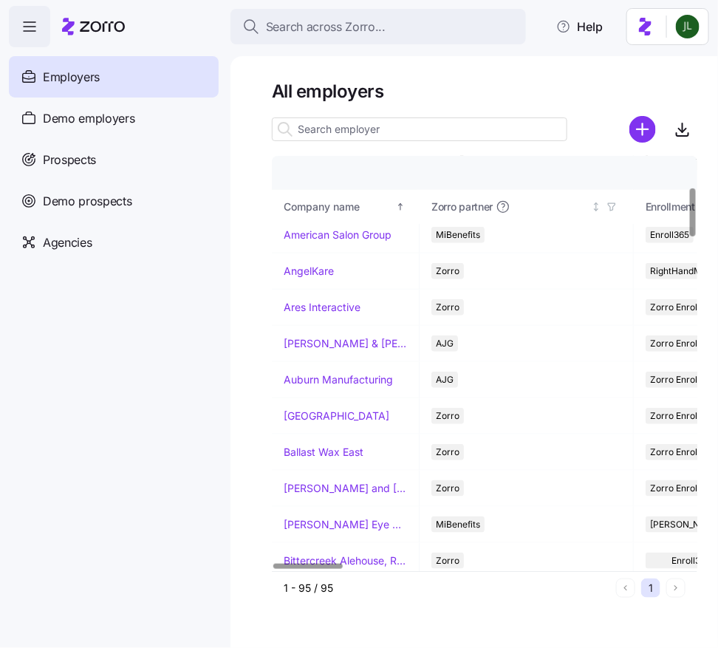
scroll to position [287, 0]
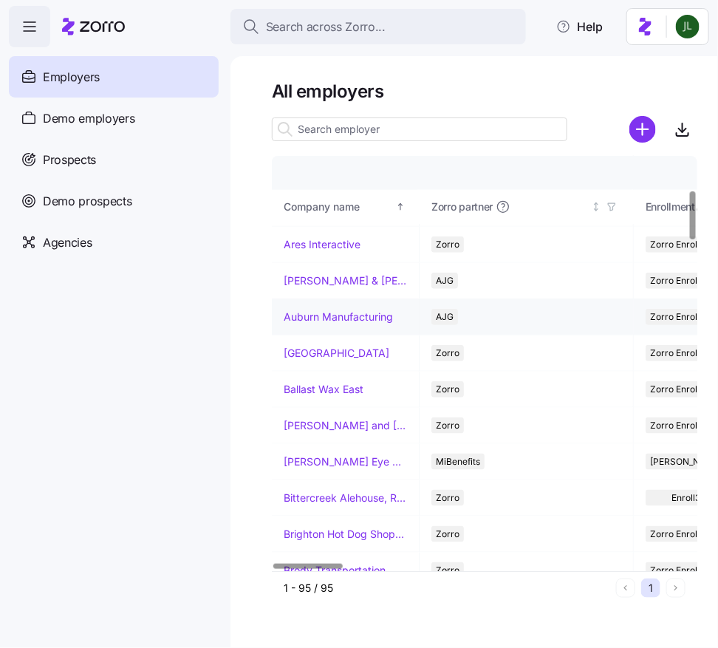
click at [317, 318] on link "Auburn Manufacturing" at bounding box center [338, 317] width 109 height 15
click at [315, 351] on link "Avondale House" at bounding box center [337, 353] width 106 height 15
click at [315, 382] on link "Ballast Wax East" at bounding box center [324, 389] width 80 height 15
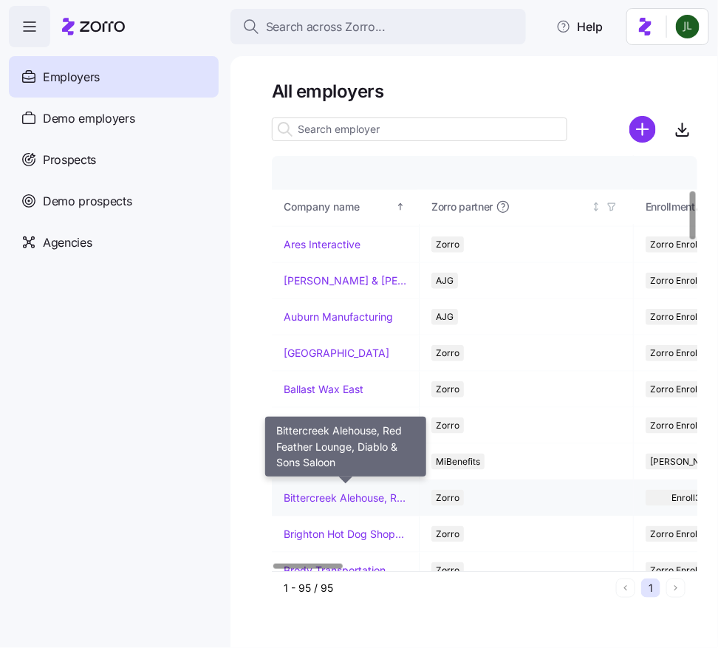
click at [326, 493] on link "Bittercreek Alehouse, Red Feather Lounge, Diablo & Sons Saloon" at bounding box center [345, 497] width 123 height 15
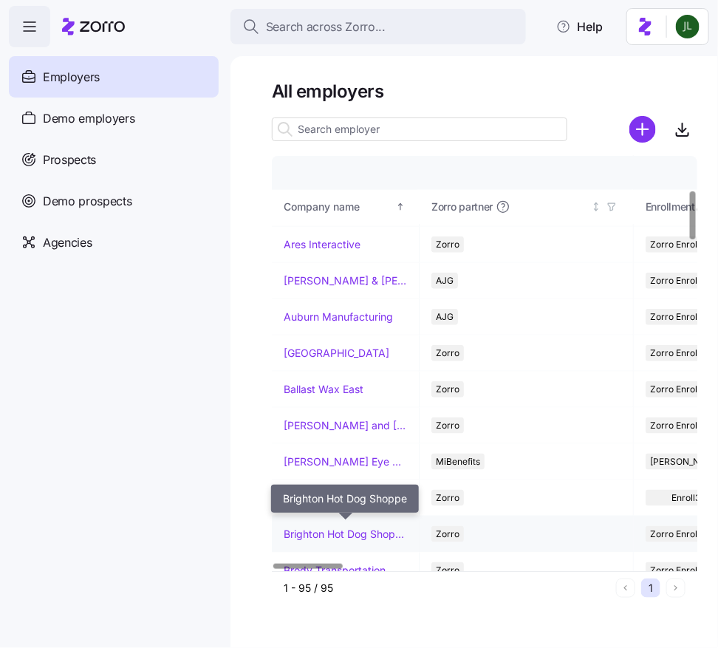
click at [324, 527] on link "Brighton Hot Dog Shoppe" at bounding box center [345, 534] width 123 height 15
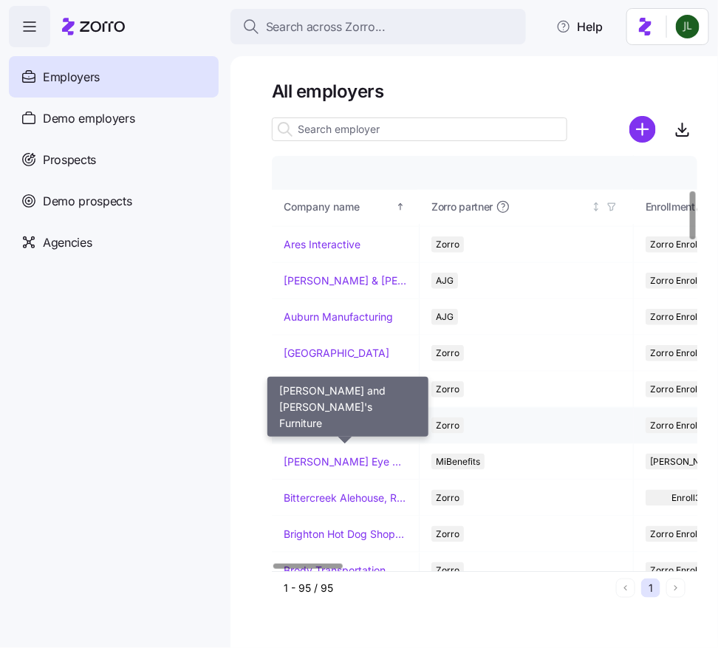
click at [325, 420] on link "Bernie and Phyl's Furniture" at bounding box center [345, 425] width 123 height 15
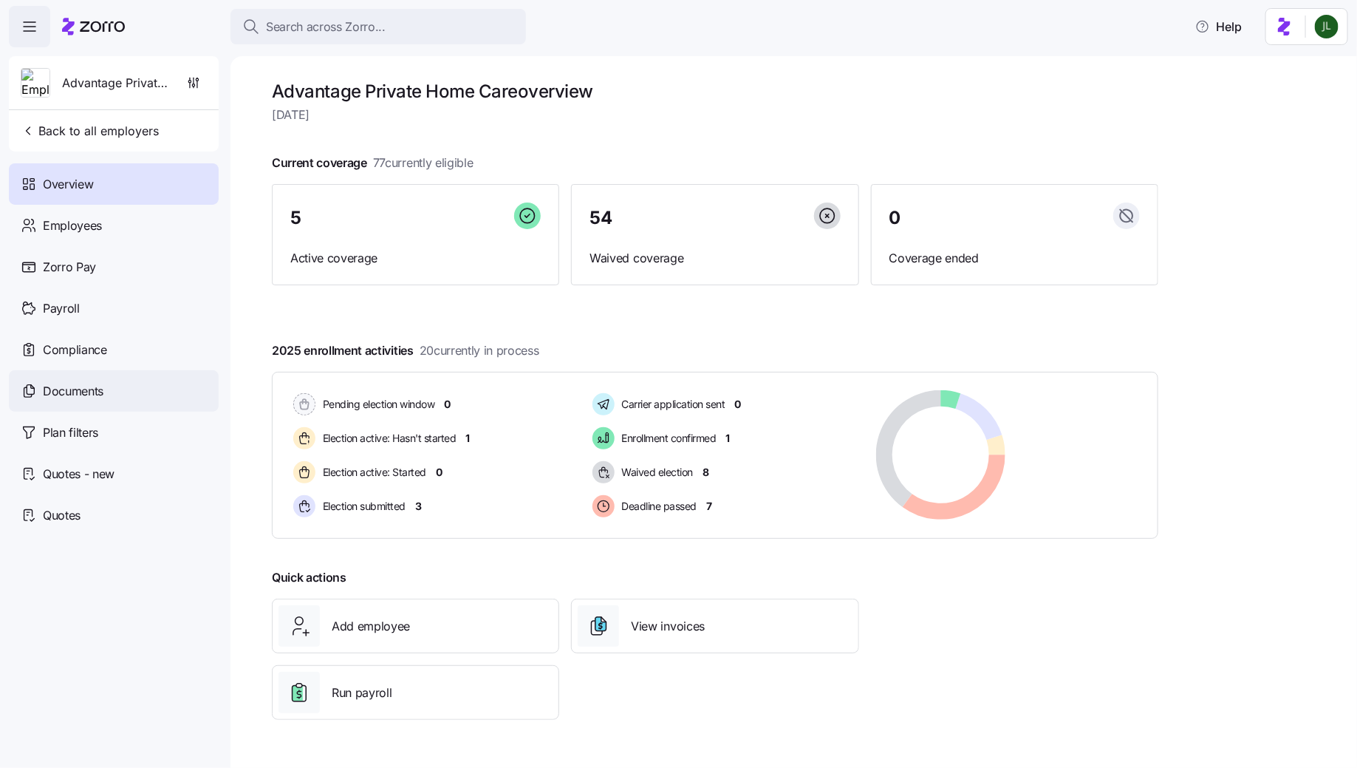
click at [86, 398] on span "Documents" at bounding box center [73, 391] width 61 height 18
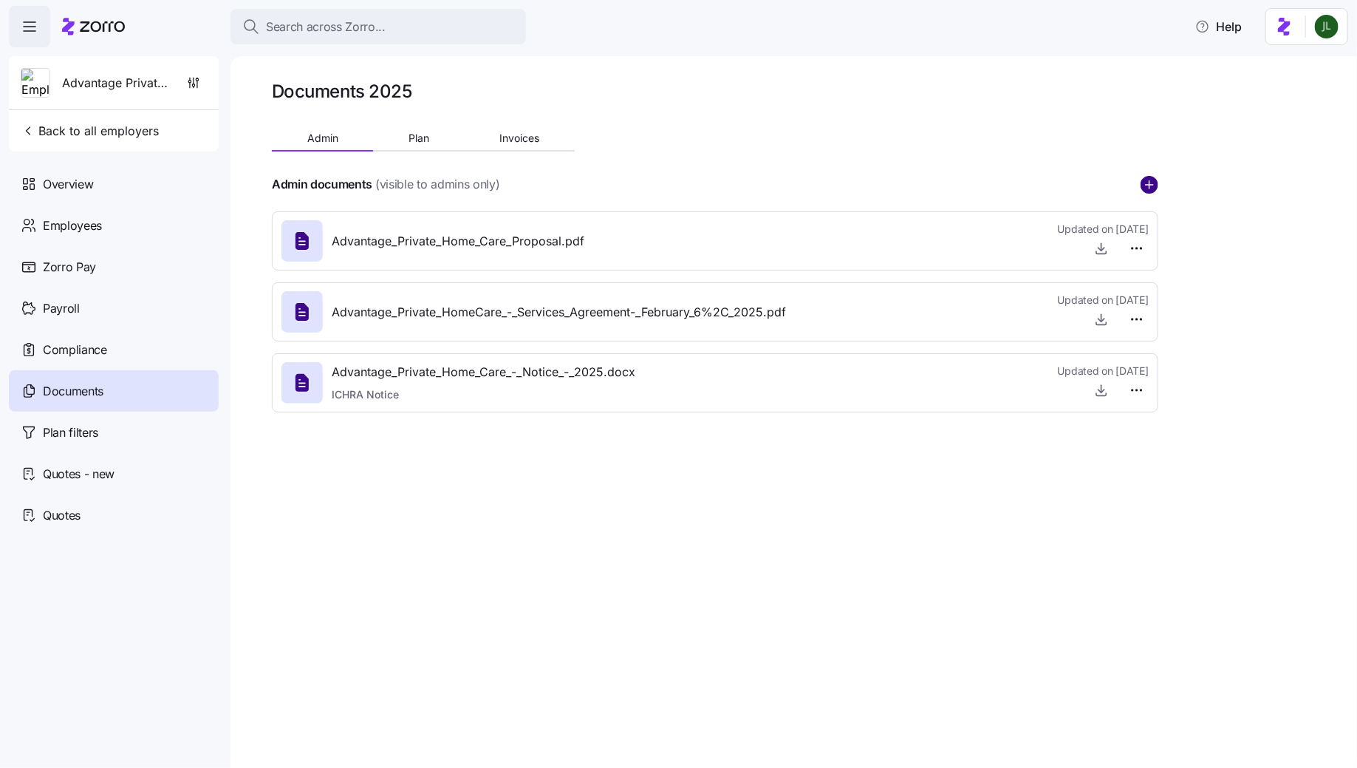
click at [1147, 186] on circle "add icon" at bounding box center [1149, 185] width 16 height 16
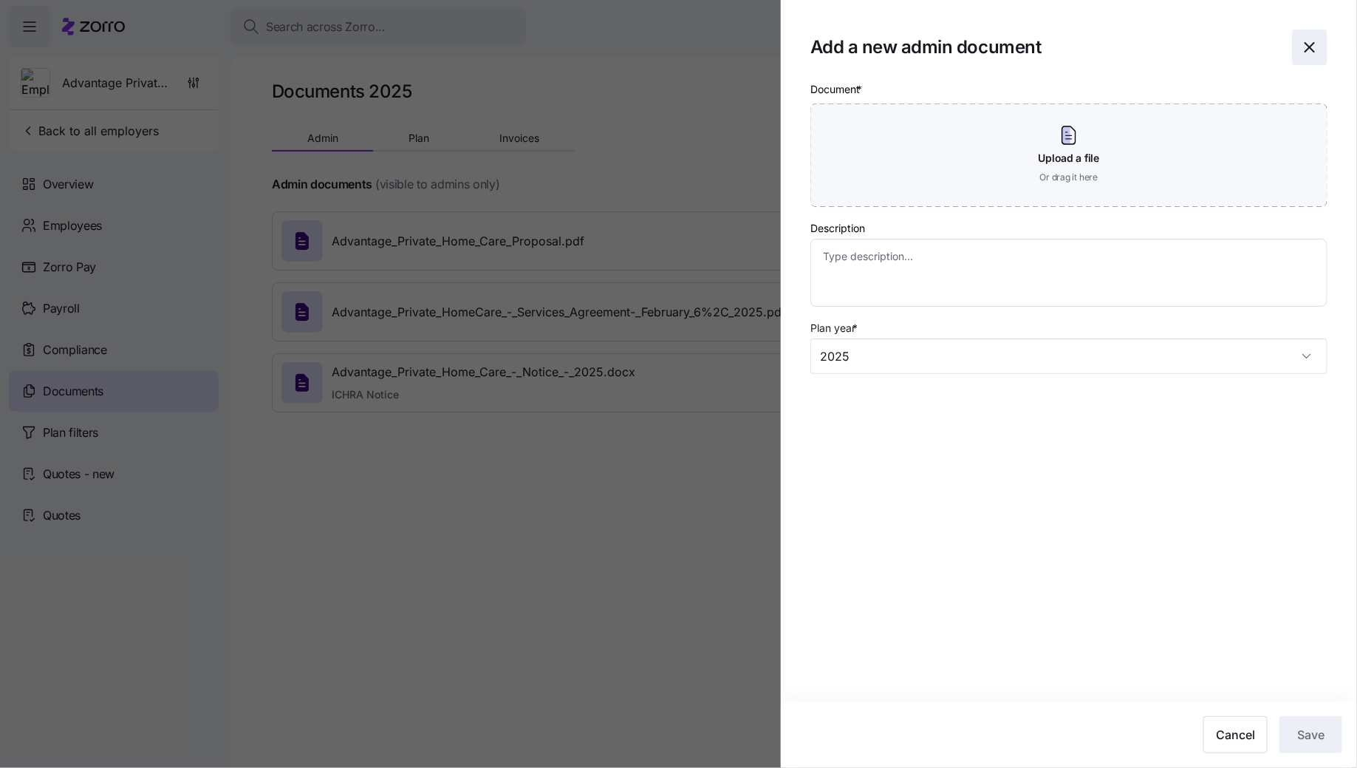
click at [1310, 53] on icon "button" at bounding box center [1310, 47] width 18 height 18
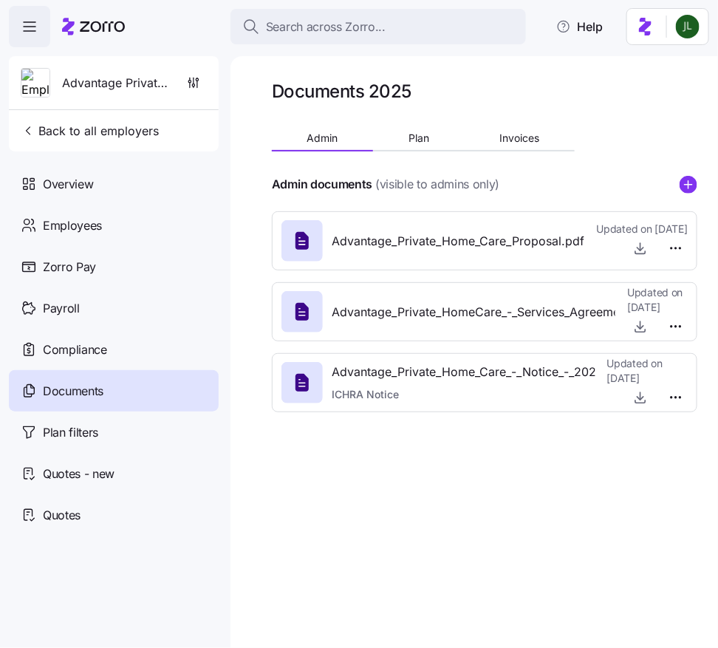
click at [688, 185] on g "add icon" at bounding box center [688, 183] width 7 height 7
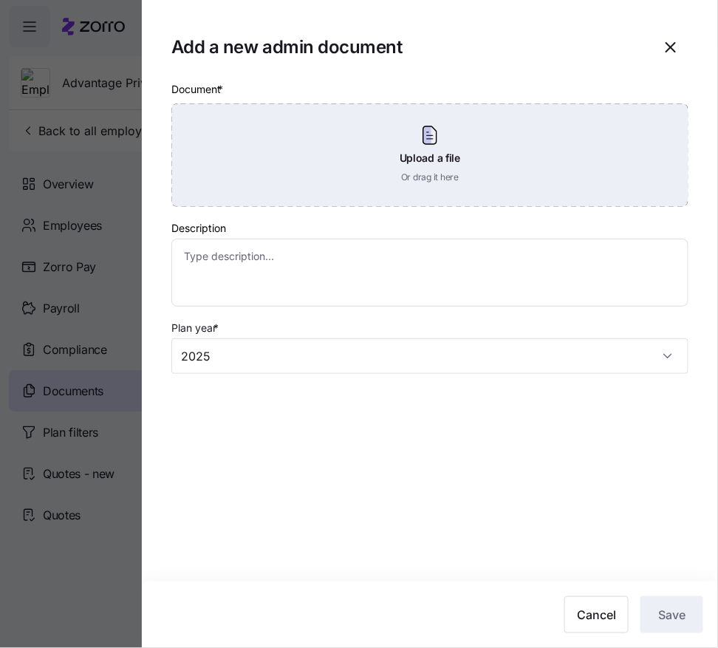
click at [436, 154] on div "Upload a file Or drag it here" at bounding box center [429, 154] width 517 height 103
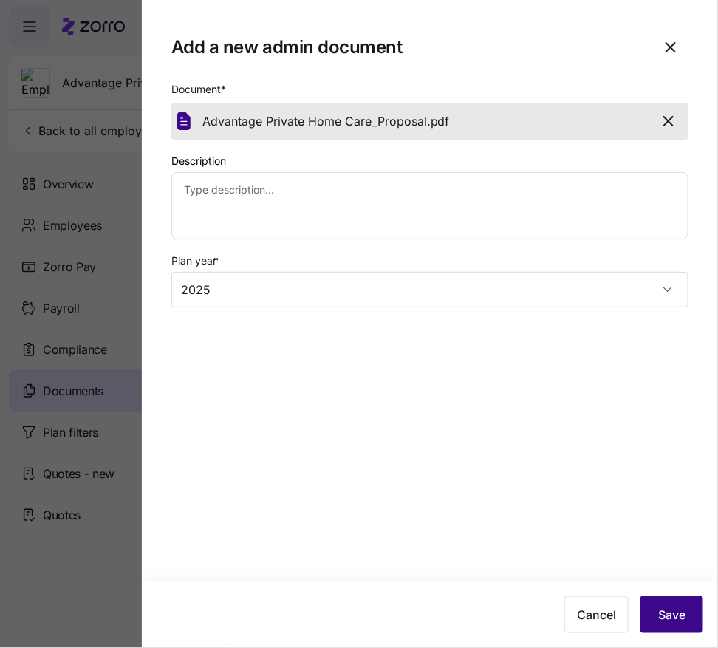
click at [669, 621] on span "Save" at bounding box center [671, 615] width 27 height 18
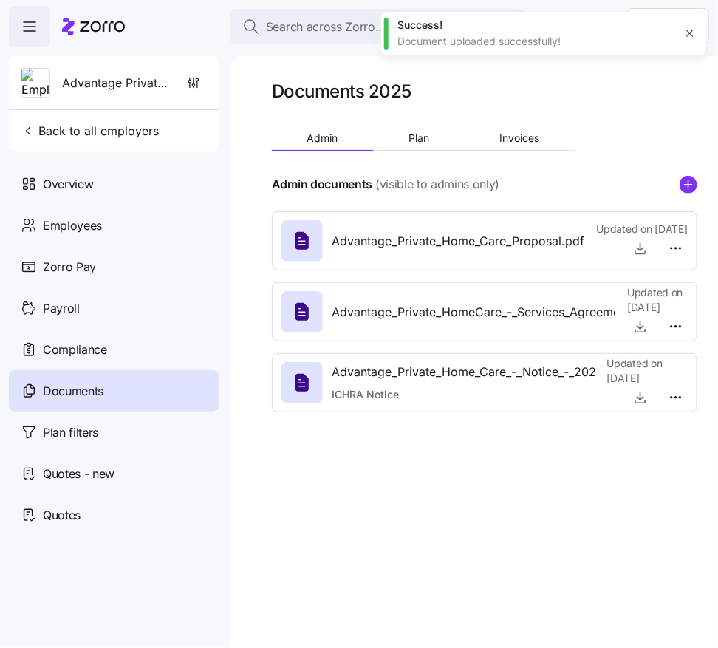
type textarea "x"
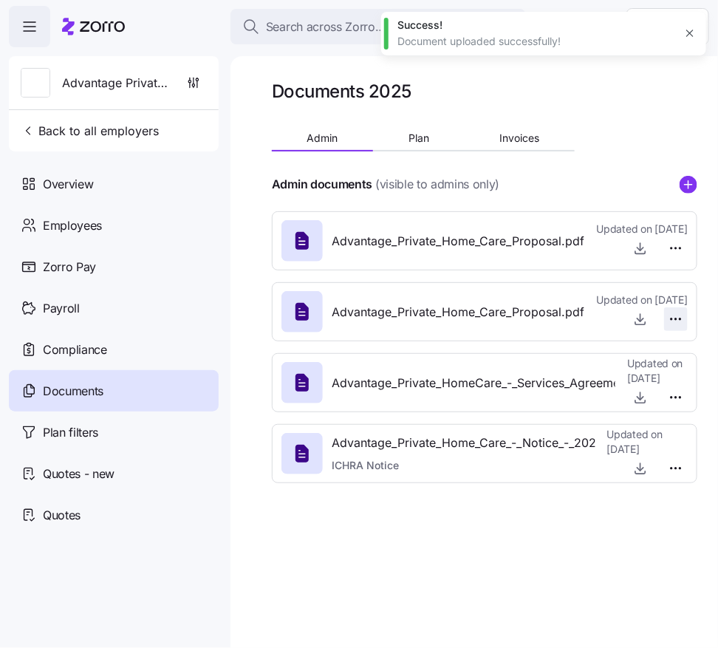
click at [671, 325] on html "Search across Zorro... Help Advantage Private Home Care Back to all employers O…" at bounding box center [359, 319] width 718 height 639
click at [656, 377] on span "Delete" at bounding box center [641, 383] width 30 height 15
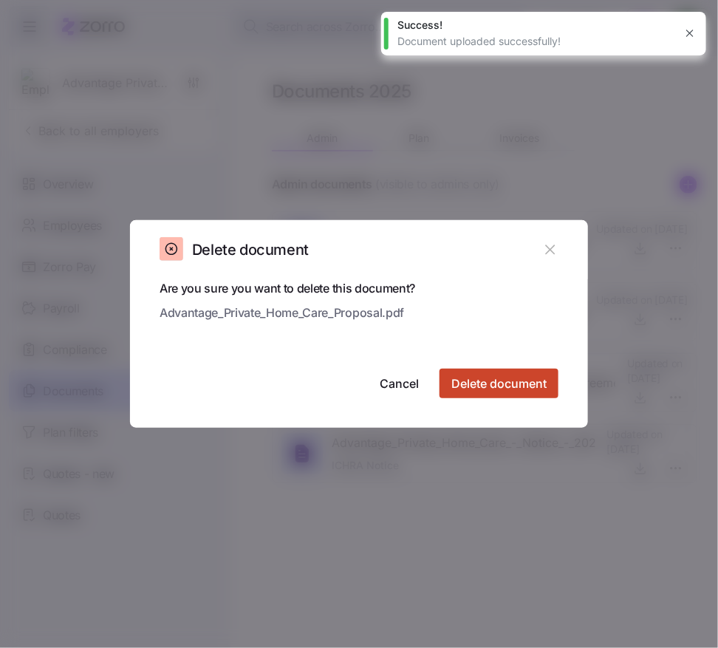
click at [536, 380] on span "Delete document" at bounding box center [498, 384] width 95 height 18
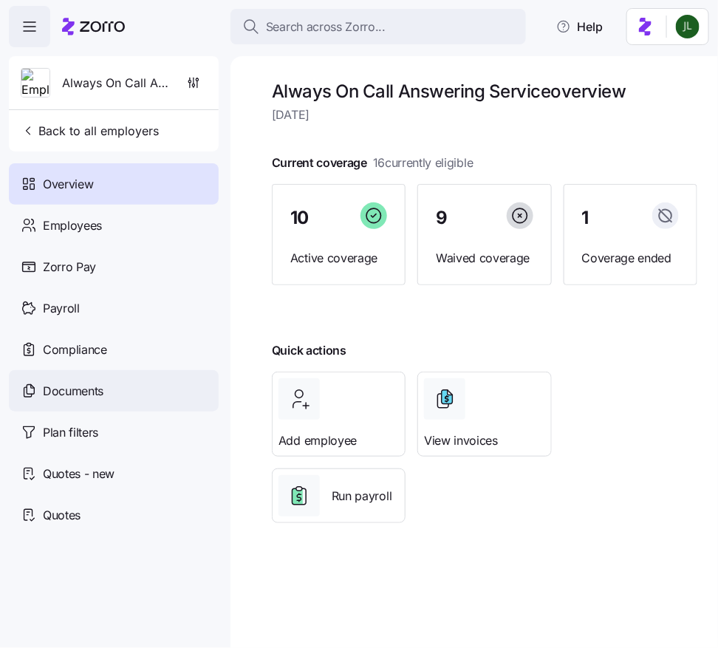
click at [100, 384] on span "Documents" at bounding box center [73, 391] width 61 height 18
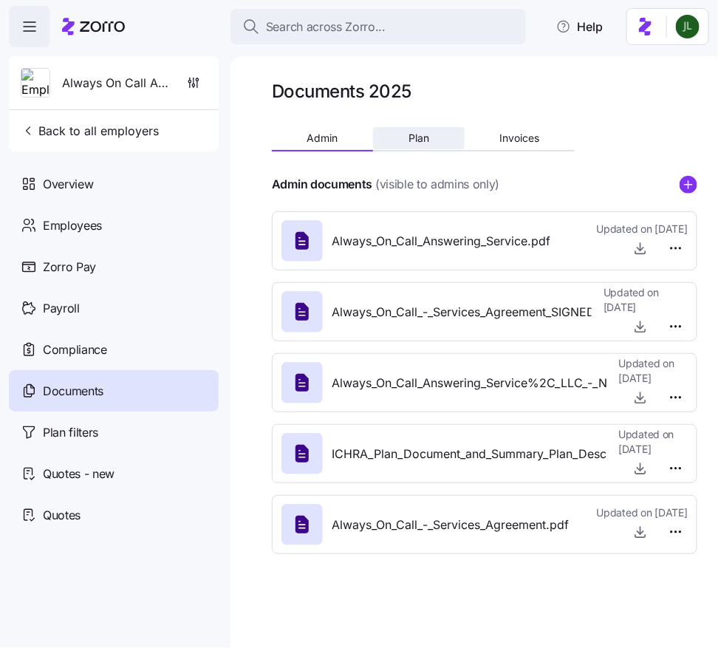
click at [416, 133] on span "Plan" at bounding box center [418, 138] width 21 height 10
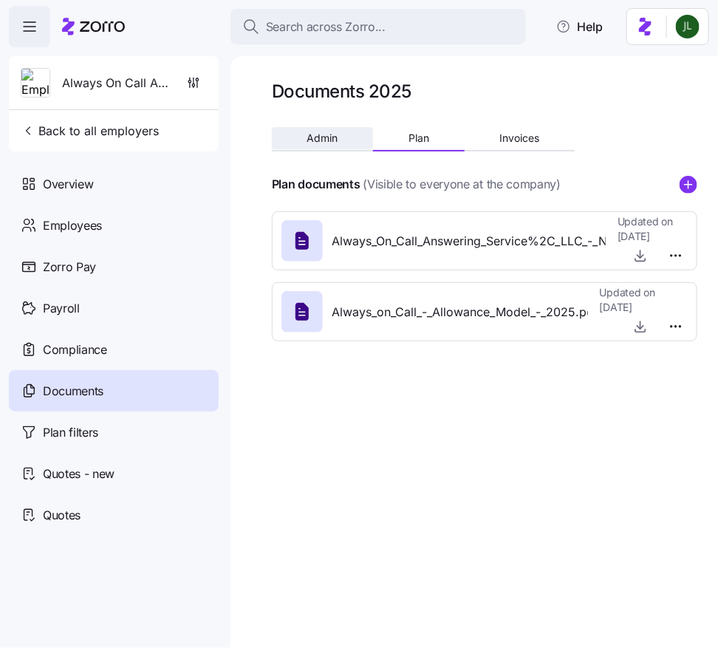
click at [341, 142] on button "Admin" at bounding box center [322, 138] width 101 height 22
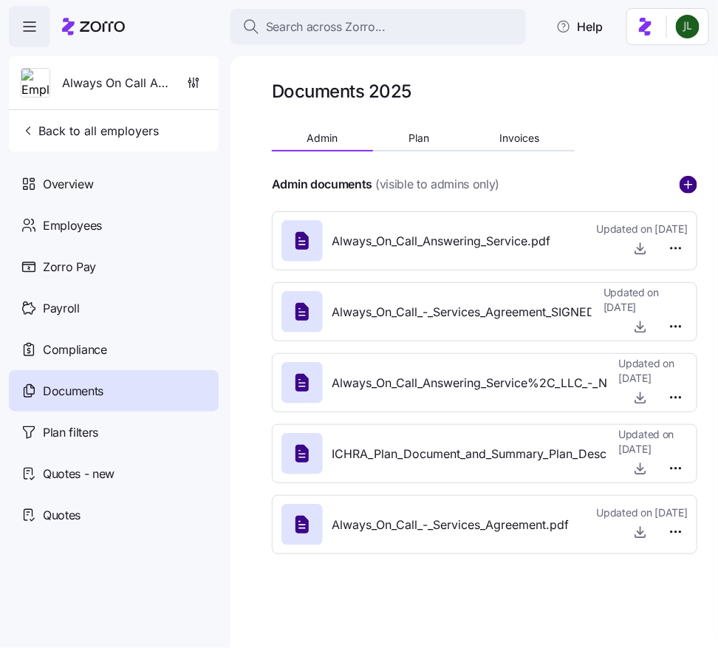
click at [686, 190] on circle "add icon" at bounding box center [688, 185] width 16 height 16
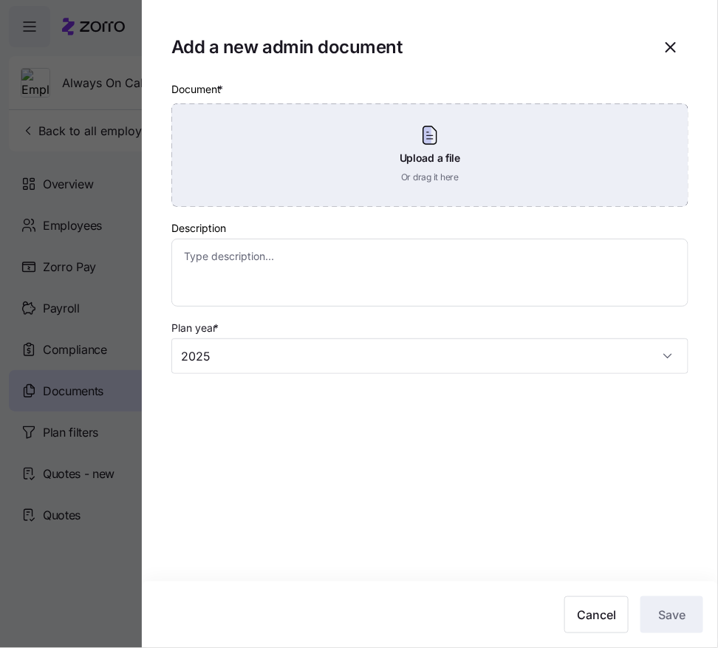
click at [420, 160] on div "Upload a file Or drag it here" at bounding box center [429, 154] width 517 height 103
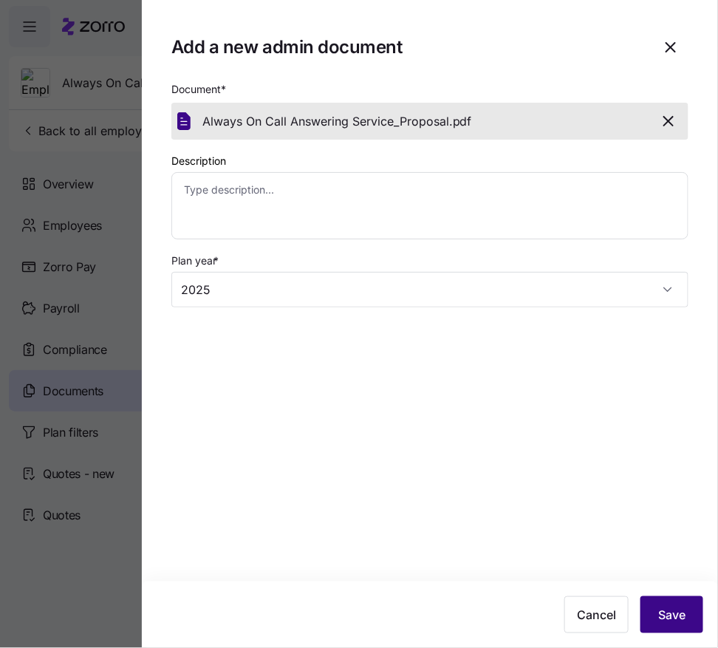
click at [688, 609] on button "Save" at bounding box center [671, 614] width 63 height 37
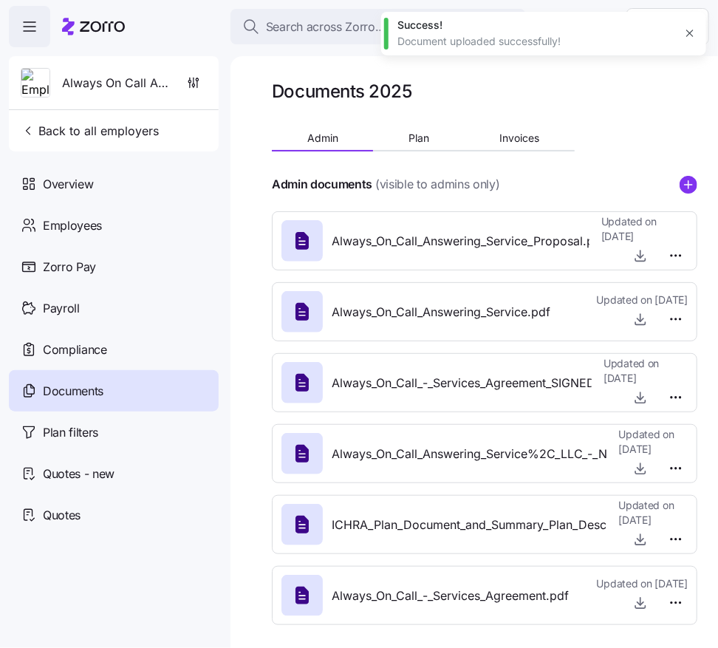
click at [539, 296] on div "Always_On_Call_Answering_Service.pdf" at bounding box center [415, 311] width 269 height 41
click at [543, 310] on span "Always_On_Call_Answering_Service.pdf" at bounding box center [441, 312] width 219 height 18
click at [679, 321] on html "Search across Zorro... Help Always On Call Answering Service Back to all employ…" at bounding box center [359, 319] width 718 height 639
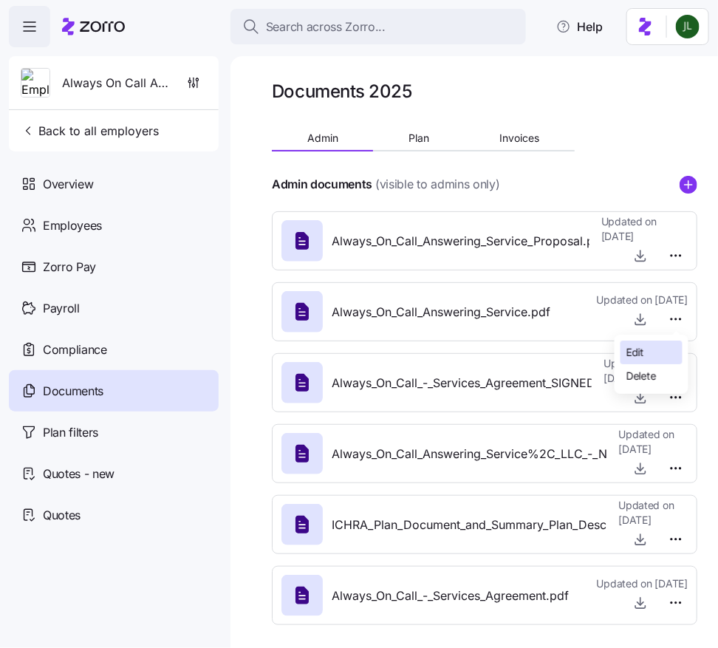
click at [653, 344] on div "Edit" at bounding box center [652, 353] width 62 height 24
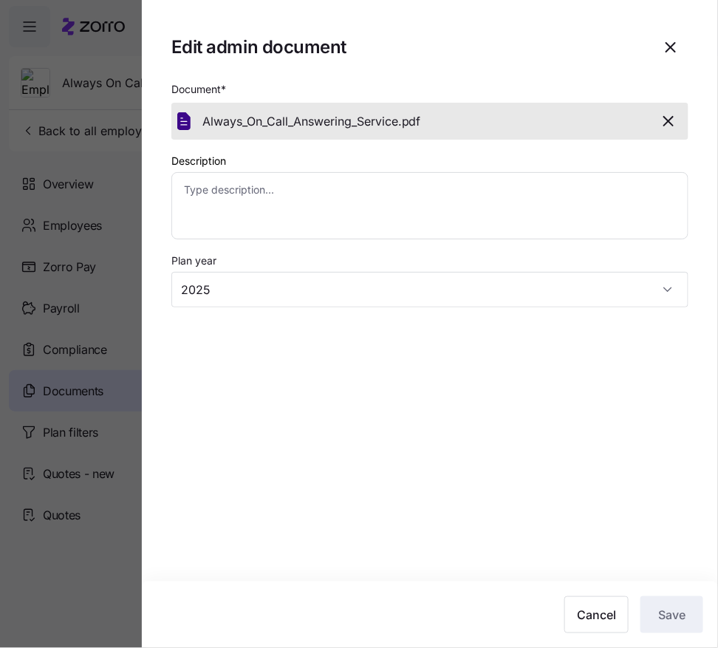
click at [109, 386] on div at bounding box center [359, 324] width 718 height 648
type textarea "x"
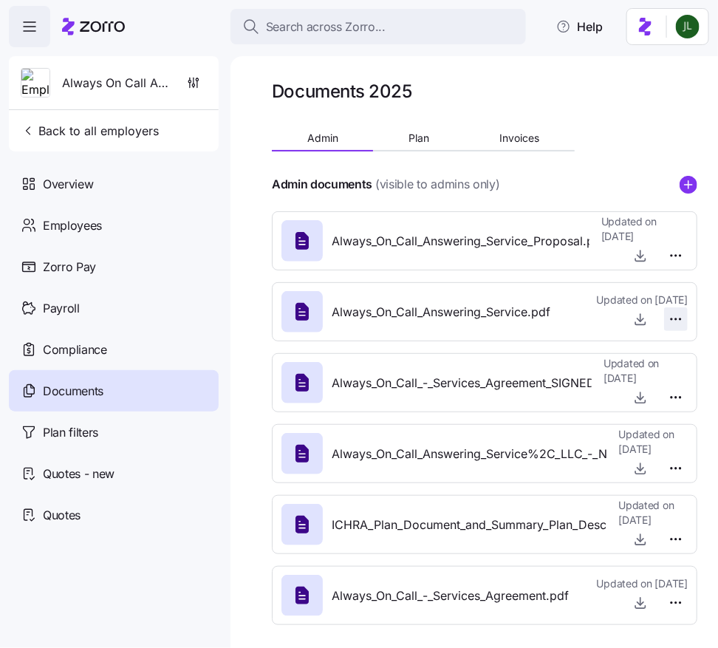
click at [677, 312] on html "Search across Zorro... Help Always On Call Answering Service Back to all employ…" at bounding box center [359, 319] width 718 height 639
click at [646, 383] on div "Delete" at bounding box center [652, 376] width 62 height 24
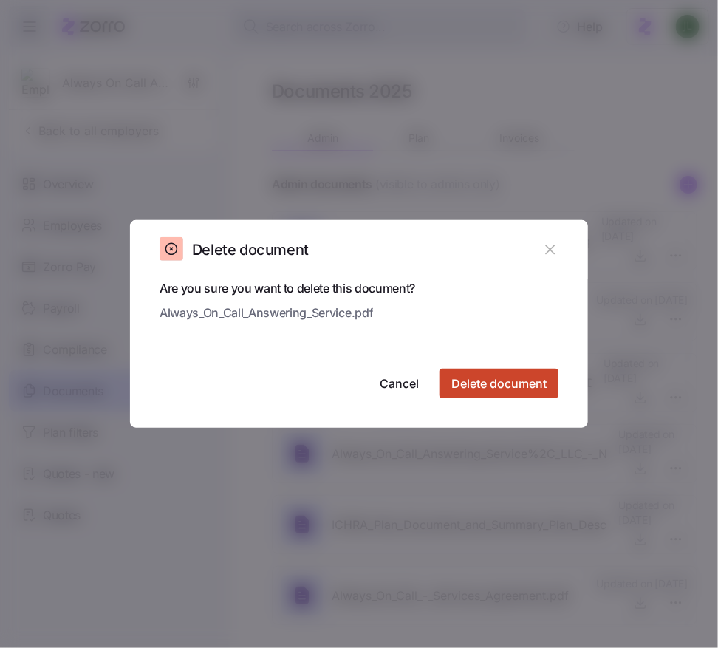
click at [516, 384] on span "Delete document" at bounding box center [498, 384] width 95 height 18
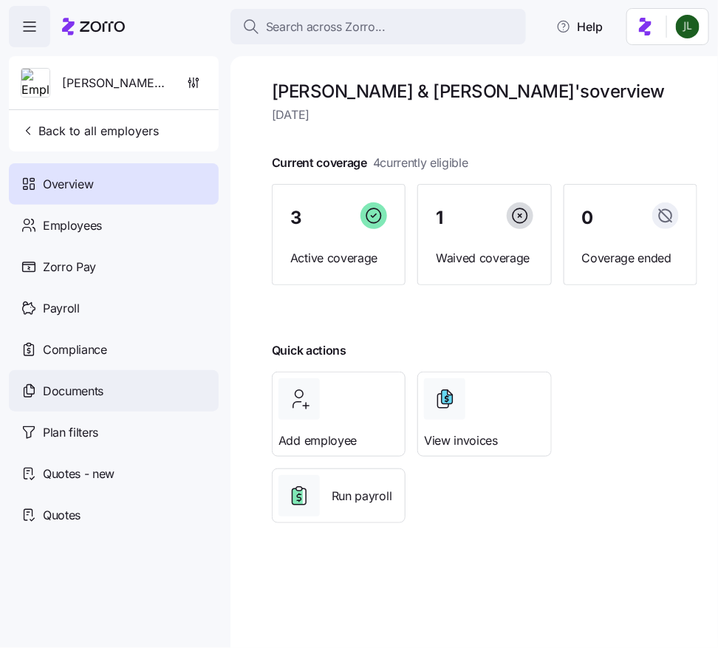
click at [99, 396] on span "Documents" at bounding box center [73, 391] width 61 height 18
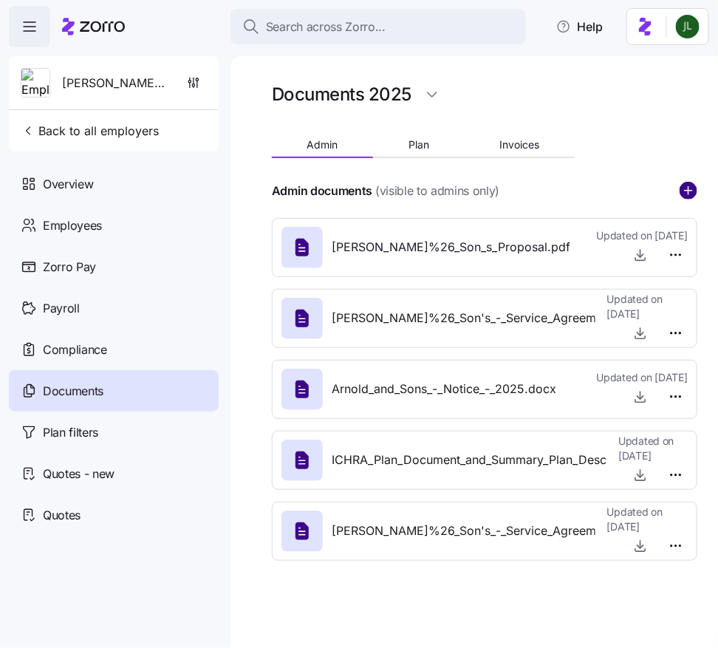
click at [694, 194] on circle "add icon" at bounding box center [688, 190] width 16 height 16
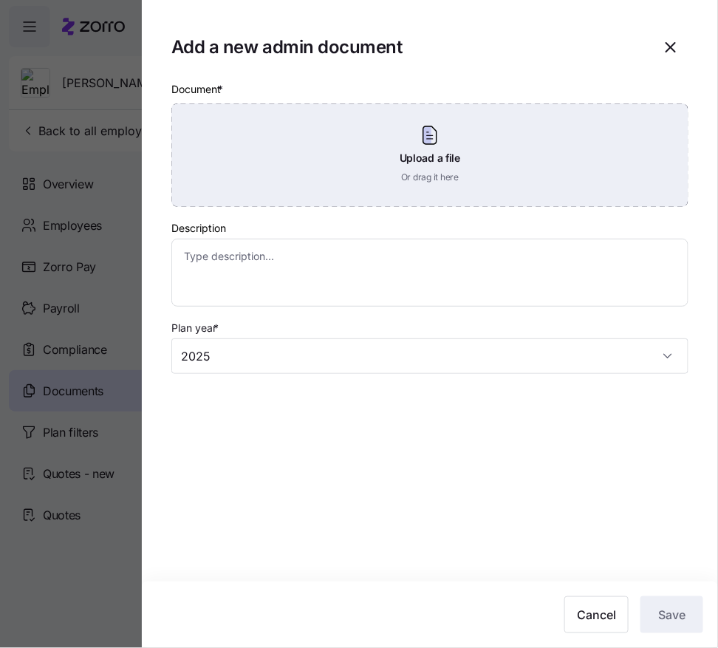
click at [498, 143] on div "Upload a file Or drag it here" at bounding box center [429, 154] width 517 height 103
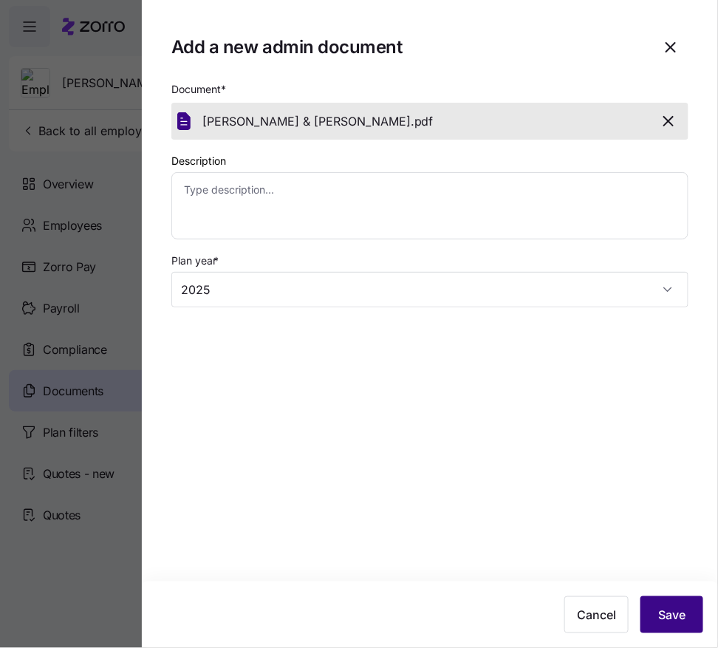
click at [691, 611] on button "Save" at bounding box center [671, 614] width 63 height 37
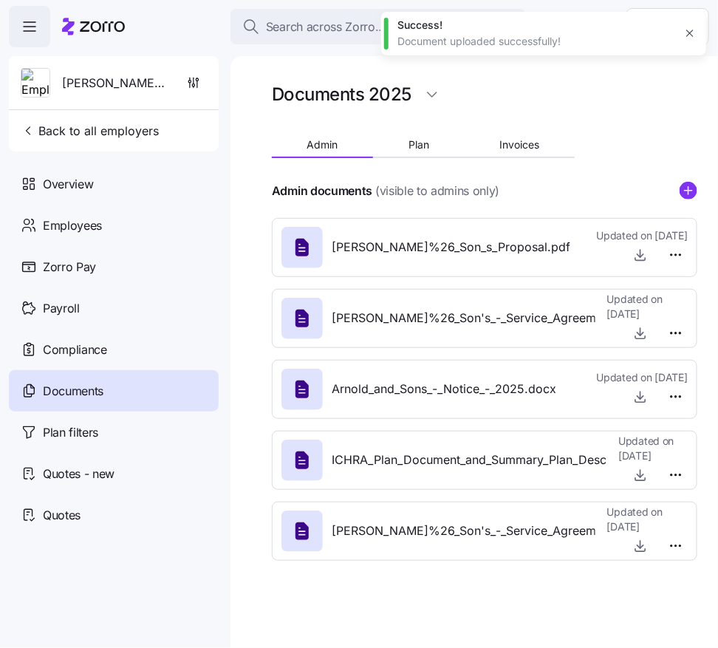
type textarea "x"
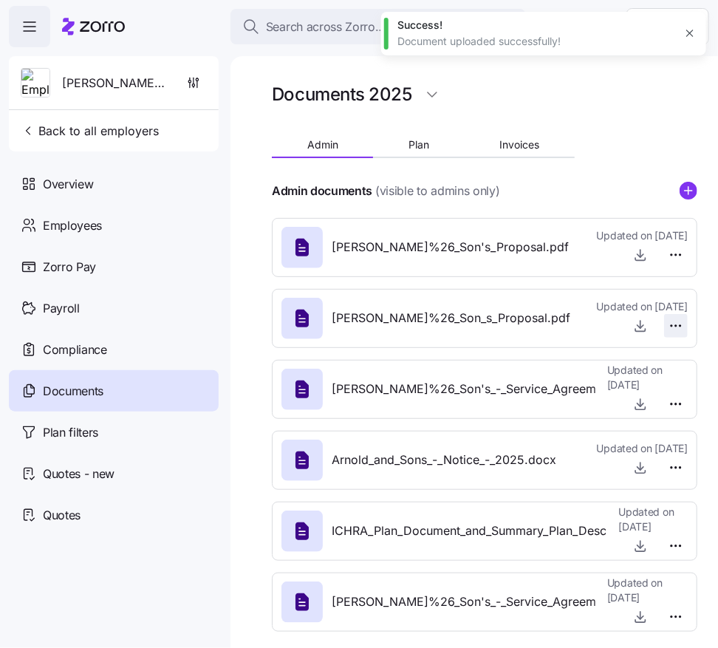
click at [680, 321] on html "Search across Zorro... Help Arnold & Son's Back to all employers Overview Emplo…" at bounding box center [359, 319] width 718 height 639
click at [650, 385] on span "Delete" at bounding box center [641, 382] width 30 height 15
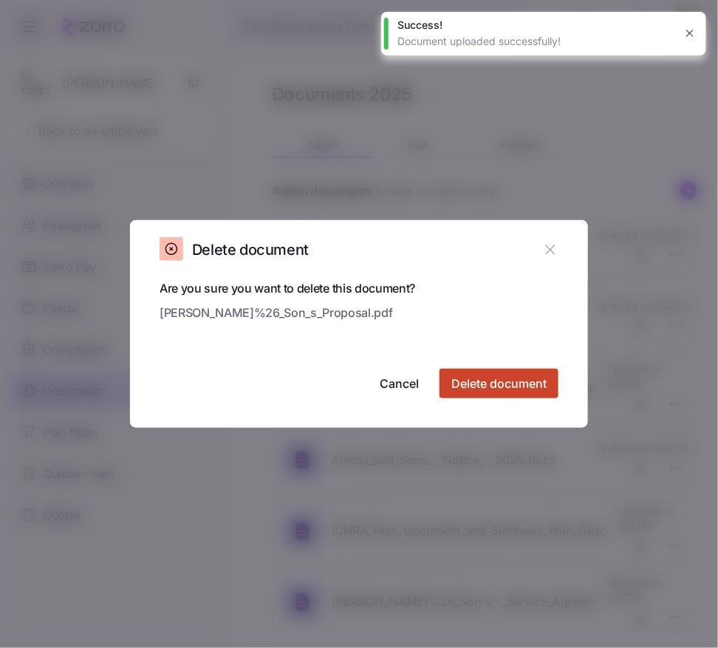
click at [531, 369] on button "Delete document" at bounding box center [499, 384] width 119 height 30
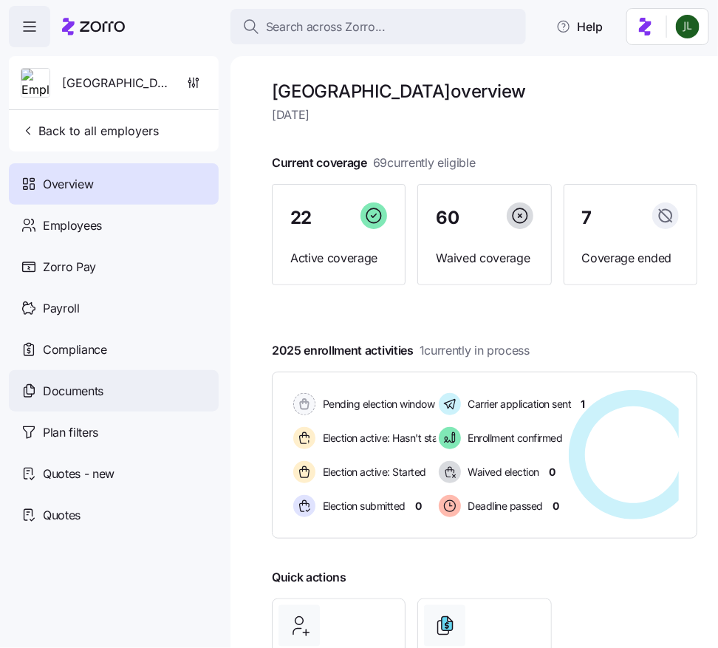
click at [112, 390] on div "Documents" at bounding box center [114, 390] width 210 height 41
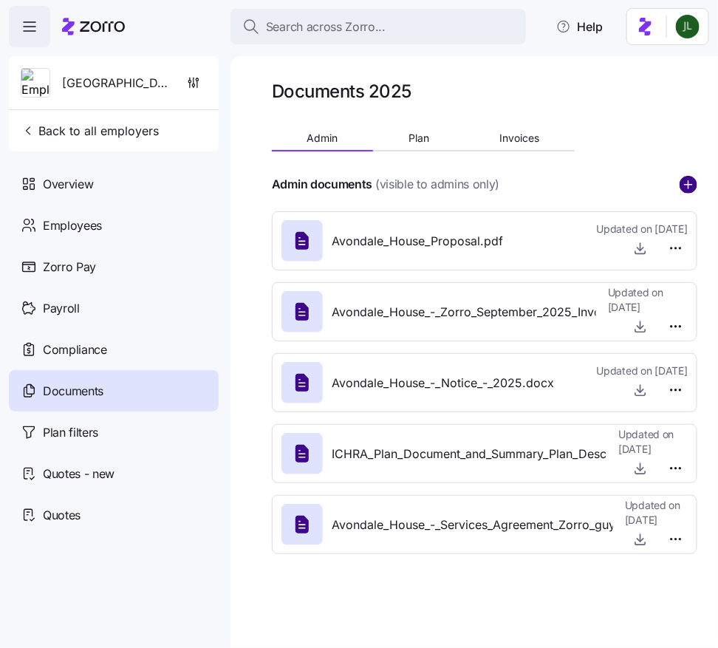
click at [687, 180] on circle "add icon" at bounding box center [688, 185] width 16 height 16
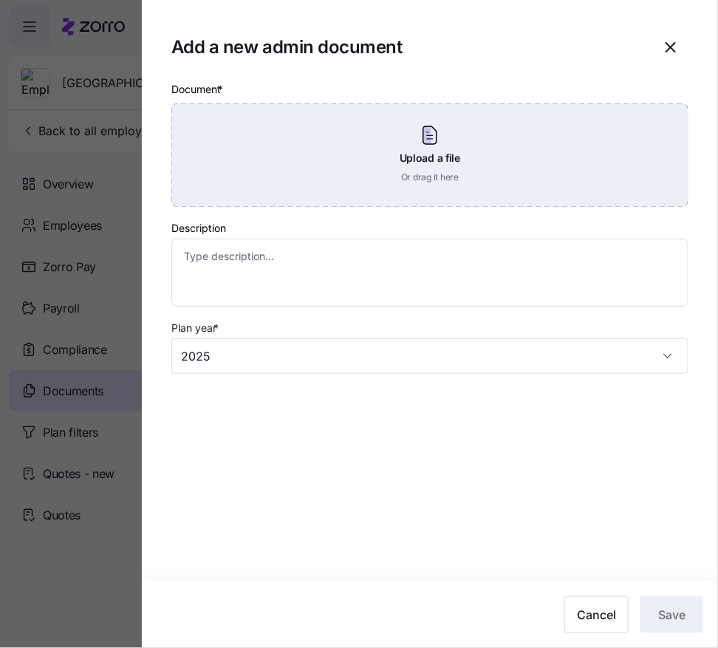
click at [397, 157] on div "Upload a file Or drag it here" at bounding box center [429, 154] width 517 height 103
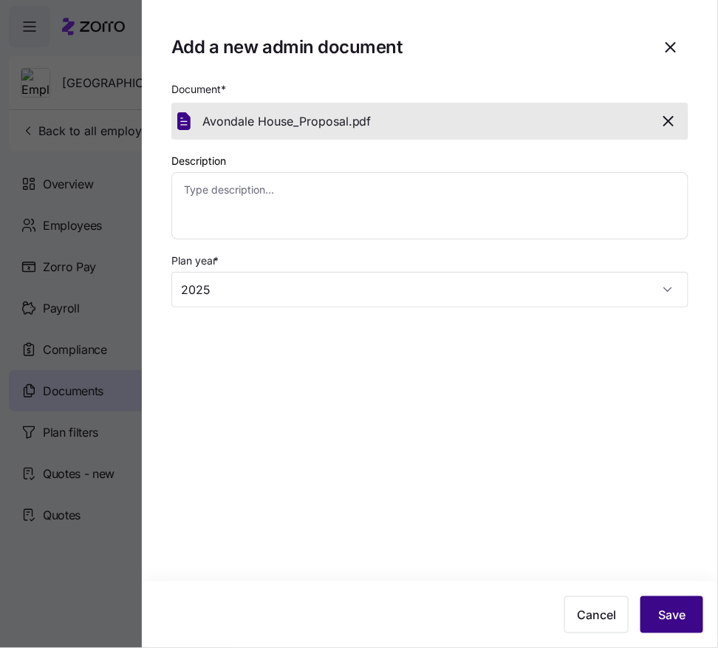
click at [669, 618] on span "Save" at bounding box center [671, 615] width 27 height 18
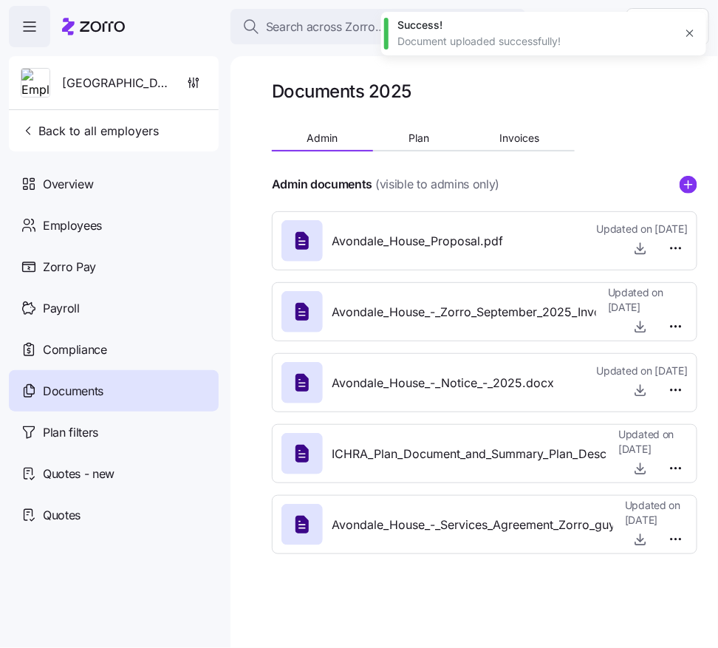
type textarea "x"
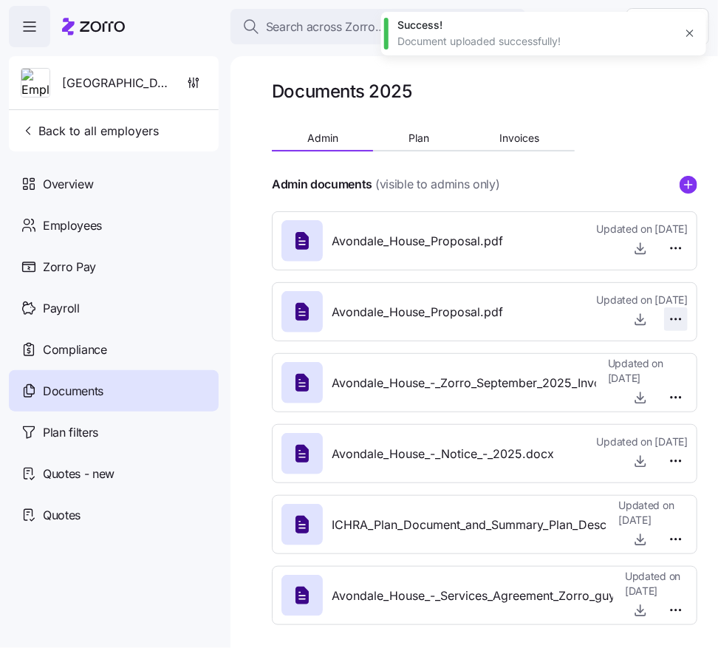
click at [677, 323] on html "Search across Zorro... Help [GEOGRAPHIC_DATA] Back to all employers Overview Em…" at bounding box center [359, 319] width 718 height 639
click at [640, 383] on span "Delete" at bounding box center [641, 376] width 30 height 15
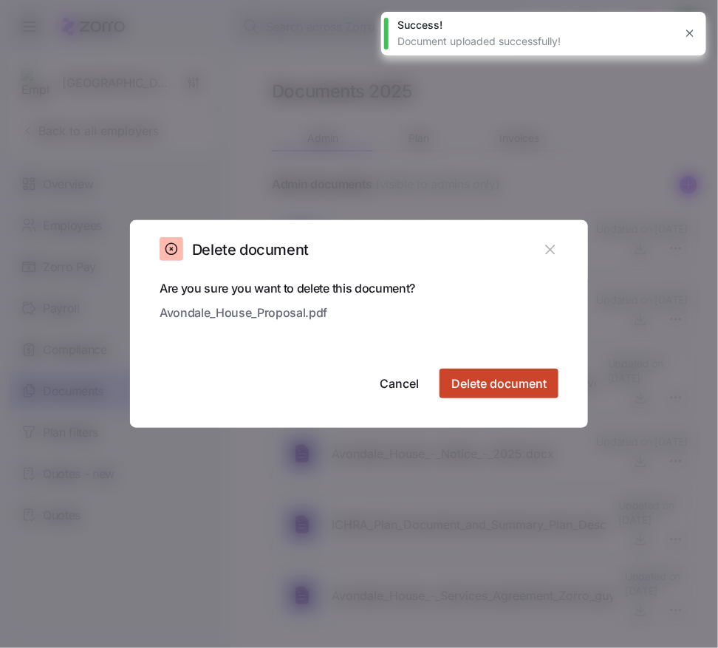
click at [535, 389] on span "Delete document" at bounding box center [498, 384] width 95 height 18
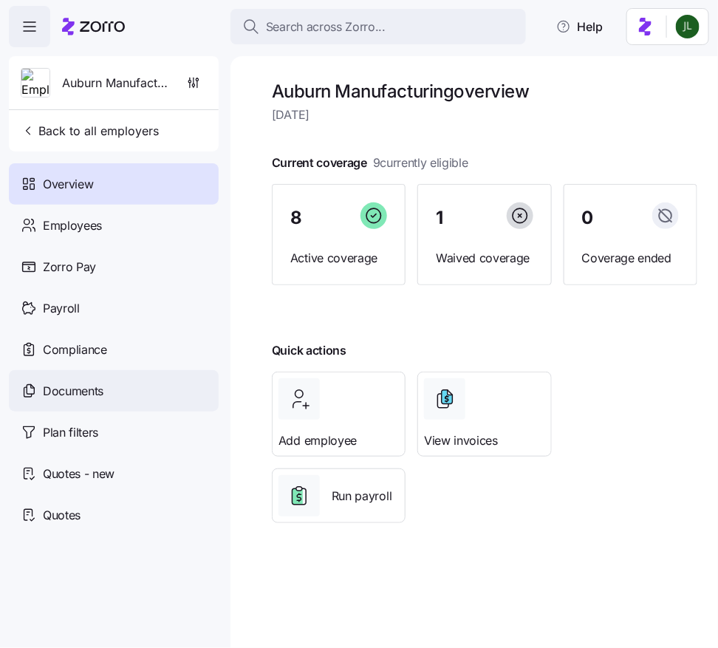
click at [89, 383] on span "Documents" at bounding box center [73, 391] width 61 height 18
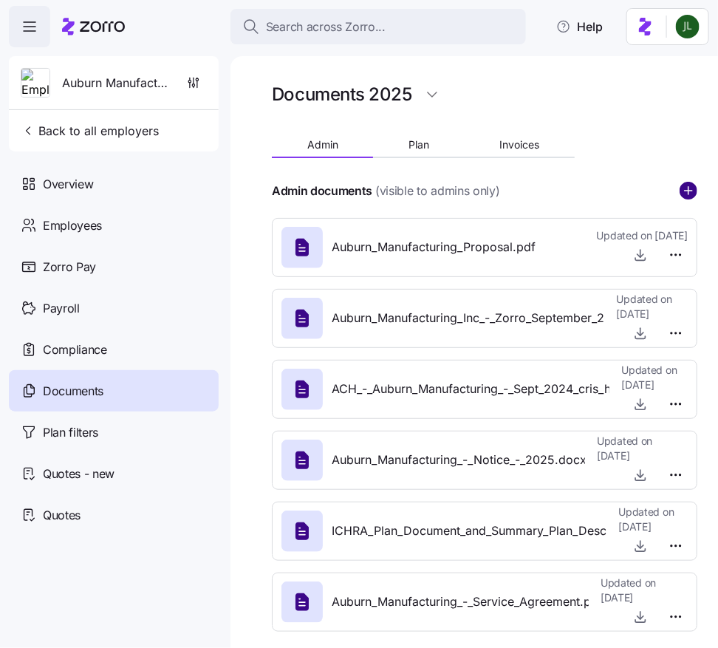
click at [691, 186] on circle "add icon" at bounding box center [688, 190] width 16 height 16
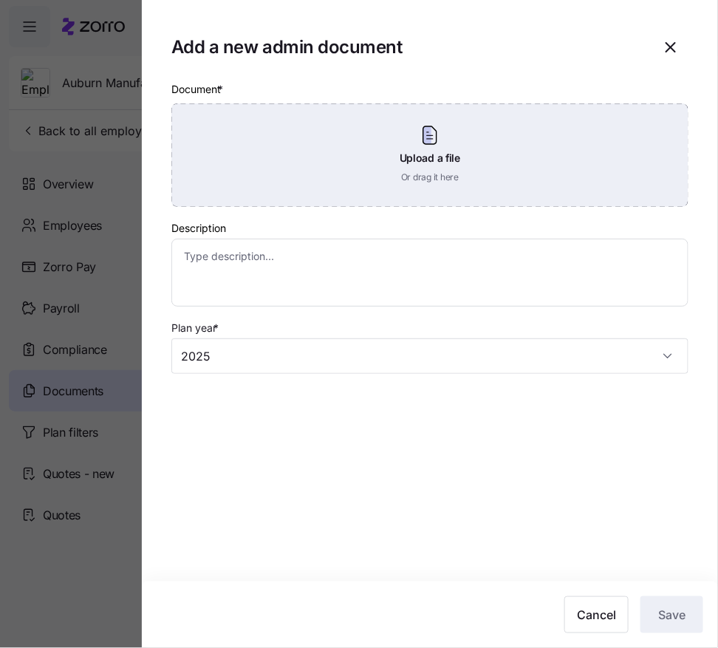
click at [410, 174] on div "Upload a file Or drag it here" at bounding box center [429, 154] width 517 height 103
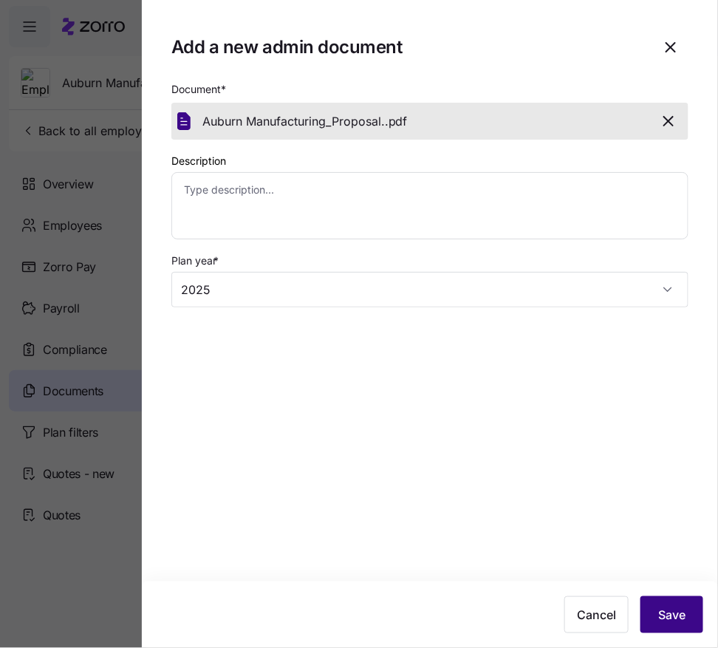
click at [669, 618] on span "Save" at bounding box center [671, 615] width 27 height 18
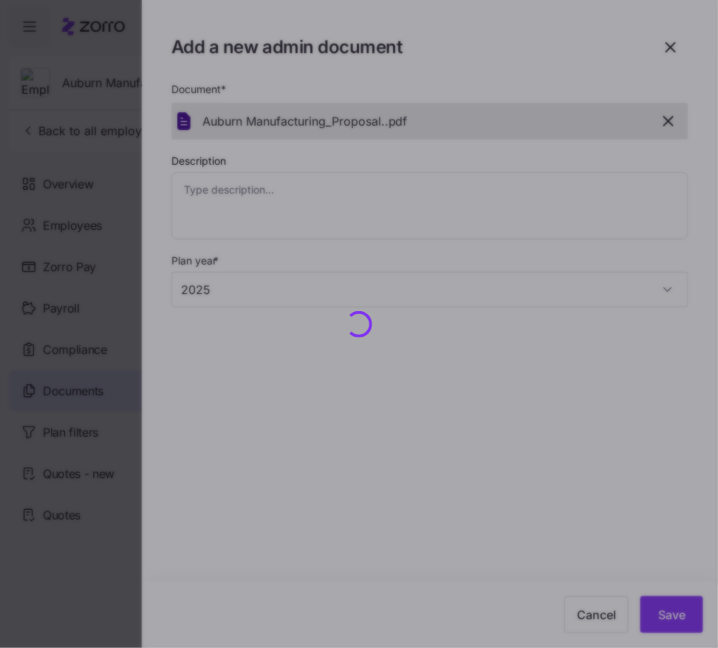
type textarea "x"
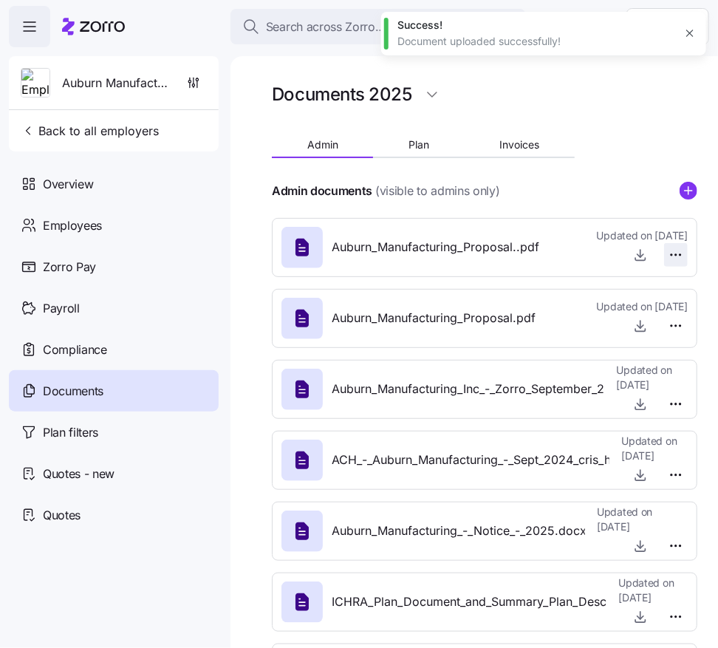
click at [682, 250] on html "Search across Zorro... Help Auburn Manufacturing Back to all employers Overview…" at bounding box center [359, 319] width 718 height 639
click at [631, 306] on span "Delete" at bounding box center [641, 311] width 30 height 15
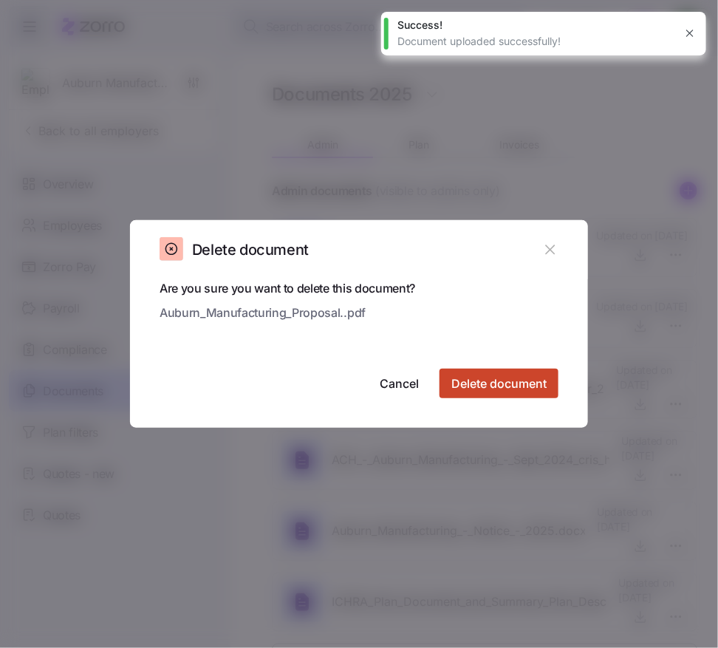
click at [528, 388] on span "Delete document" at bounding box center [498, 384] width 95 height 18
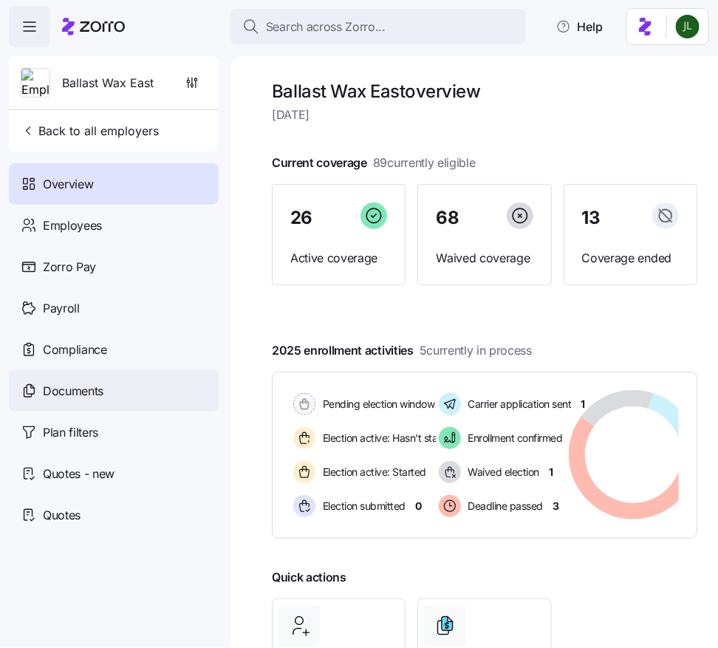
click at [93, 383] on span "Documents" at bounding box center [73, 391] width 61 height 18
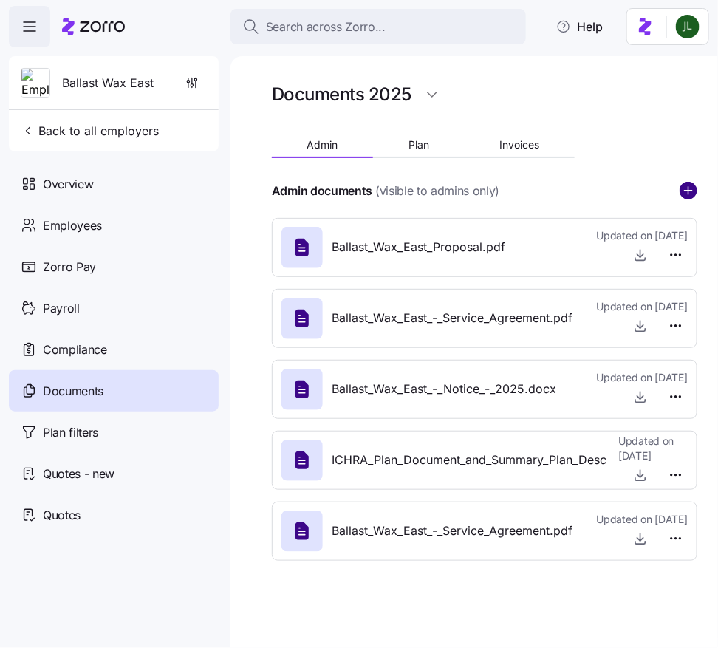
click at [685, 192] on circle "add icon" at bounding box center [688, 190] width 16 height 16
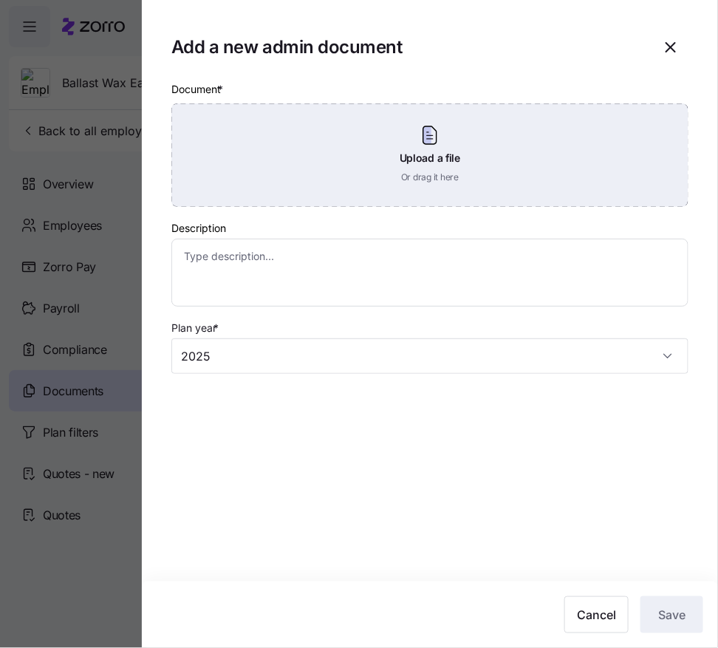
click at [410, 156] on div "Upload a file Or drag it here" at bounding box center [429, 154] width 517 height 103
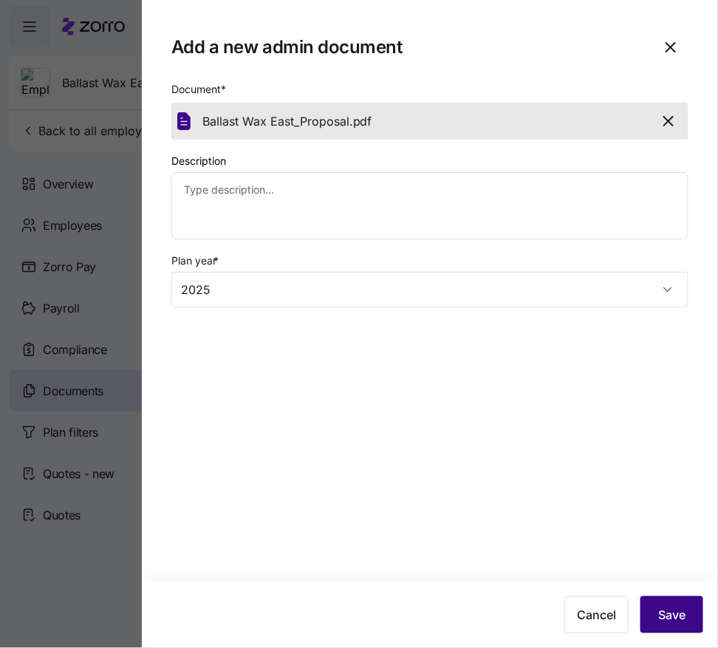
click at [700, 603] on button "Save" at bounding box center [671, 614] width 63 height 37
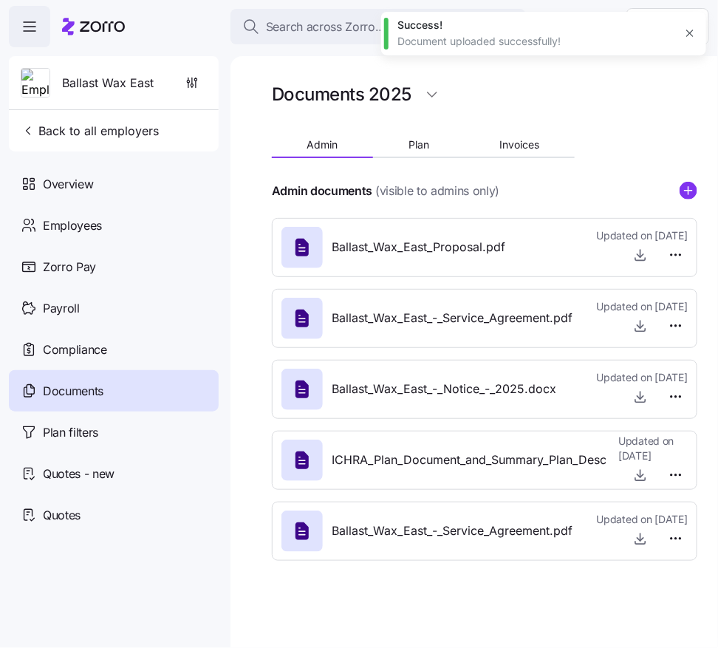
type textarea "x"
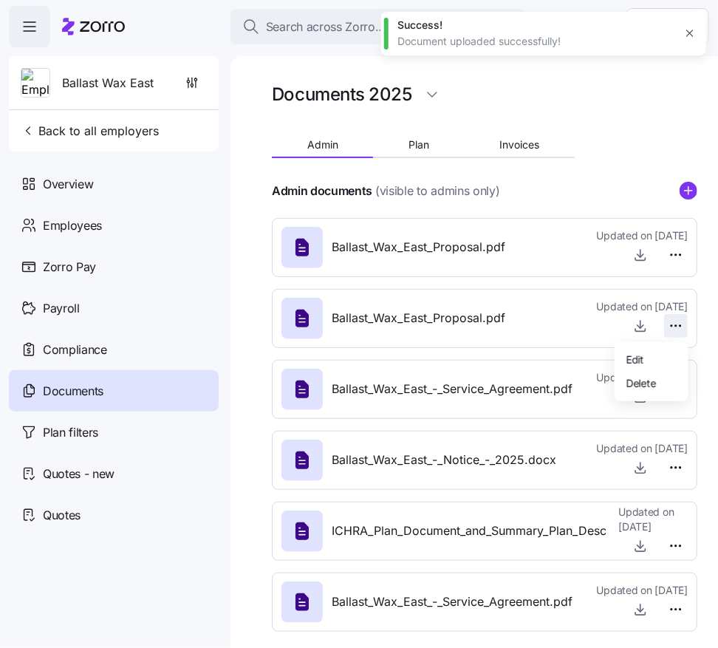
click at [680, 326] on html "Search across Zorro... Help Ballast Wax East Back to all employers Overview Emp…" at bounding box center [359, 319] width 718 height 639
click at [658, 379] on div "Delete" at bounding box center [652, 383] width 62 height 24
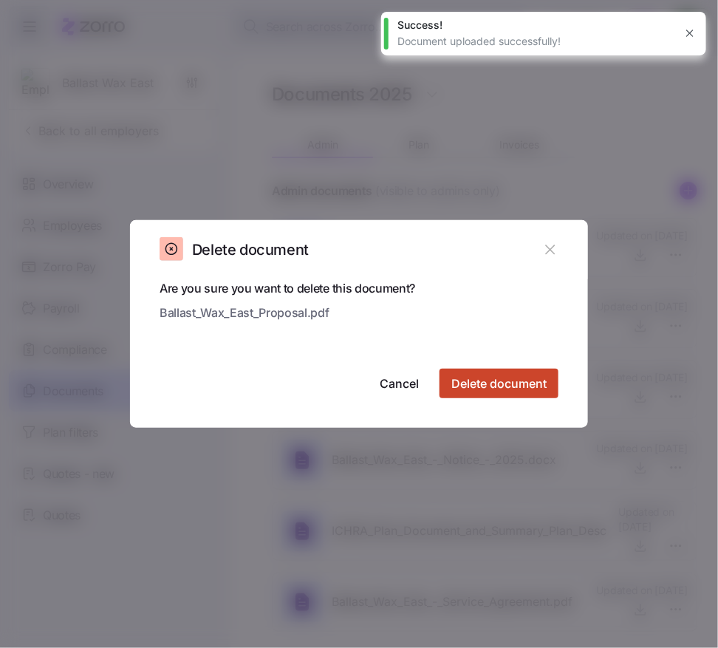
click at [527, 380] on span "Delete document" at bounding box center [498, 384] width 95 height 18
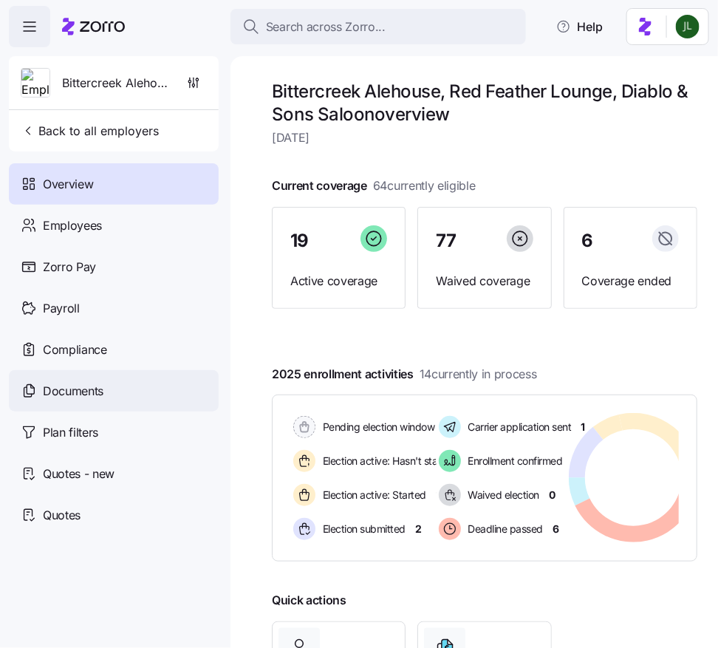
click at [107, 388] on div "Documents" at bounding box center [114, 390] width 210 height 41
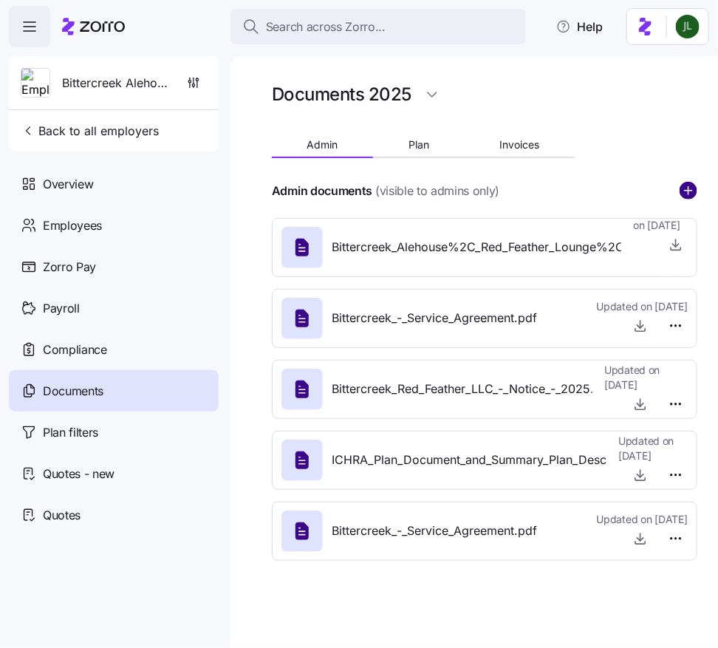
click at [691, 193] on circle "add icon" at bounding box center [688, 190] width 16 height 16
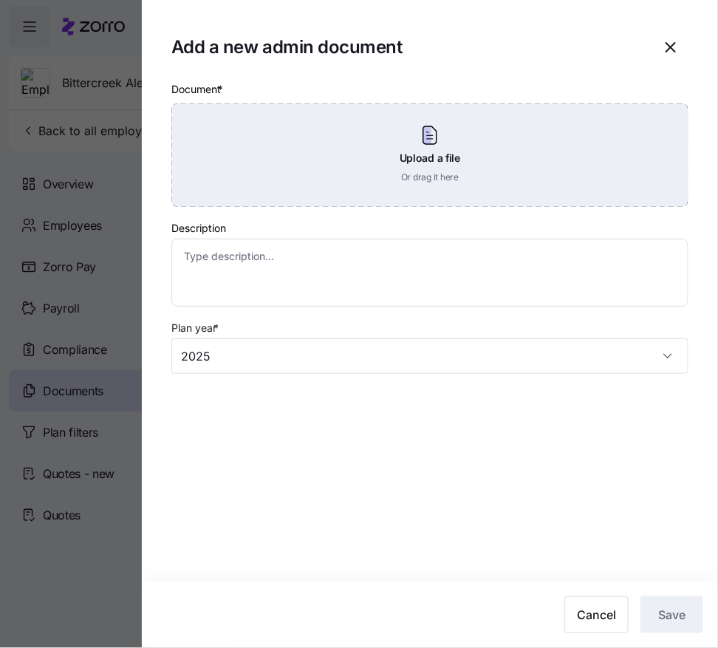
click at [414, 157] on div "Upload a file Or drag it here" at bounding box center [429, 154] width 517 height 103
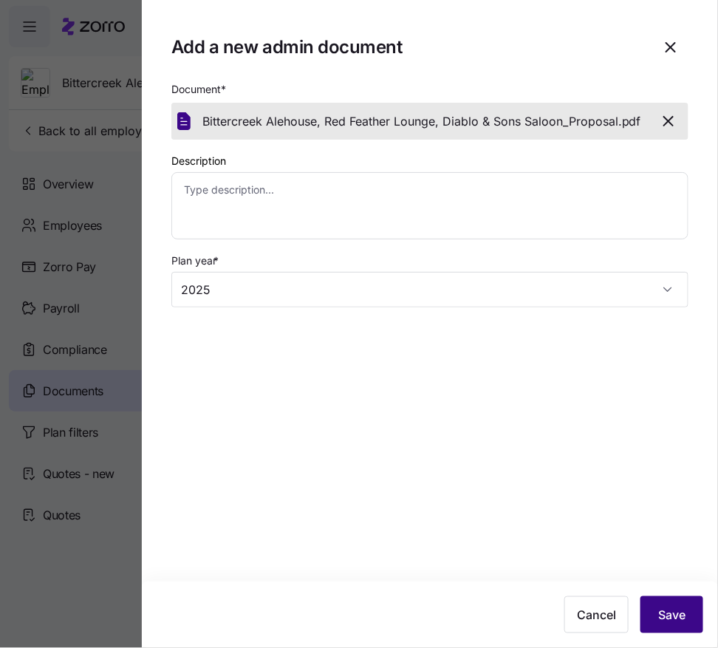
click at [688, 601] on button "Save" at bounding box center [671, 614] width 63 height 37
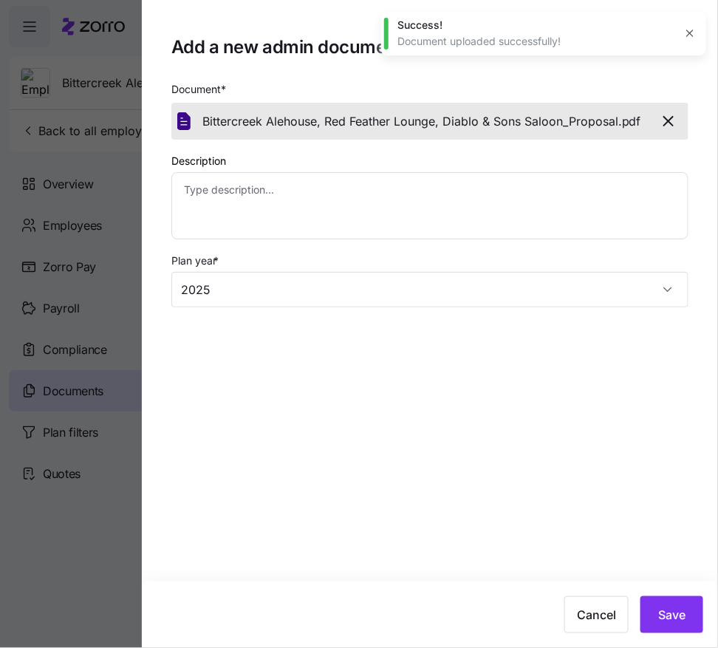
type textarea "x"
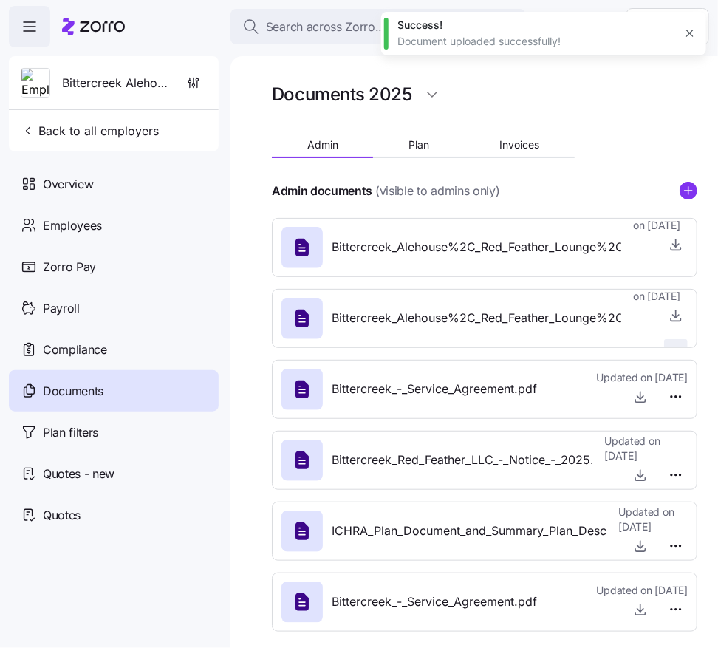
click at [676, 334] on html "Search across Zorro... Help Bittercreek Alehouse, Red Feather Lounge, Diablo & …" at bounding box center [359, 319] width 718 height 639
click at [653, 384] on span "Delete" at bounding box center [641, 390] width 30 height 15
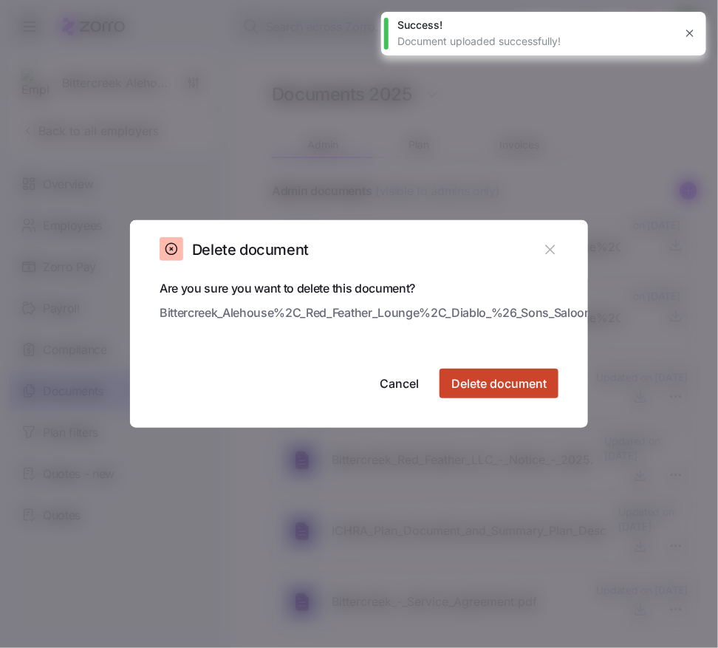
click at [530, 386] on span "Delete document" at bounding box center [498, 384] width 95 height 18
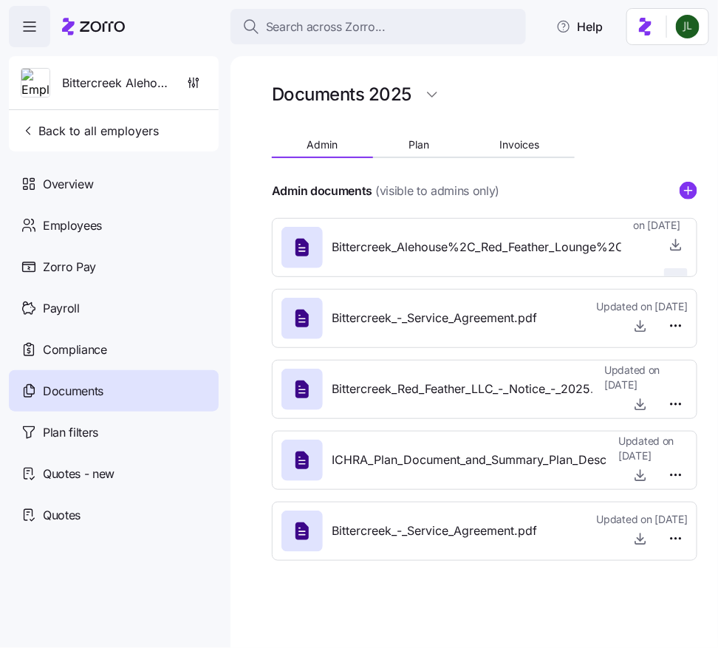
click at [680, 233] on span "Updated on 09/16/2025" at bounding box center [660, 218] width 55 height 30
click at [683, 258] on html "Search across Zorro... Help Bittercreek Alehouse, Red Feather Lounge, Diablo & …" at bounding box center [359, 319] width 718 height 639
